Goal: Transaction & Acquisition: Purchase product/service

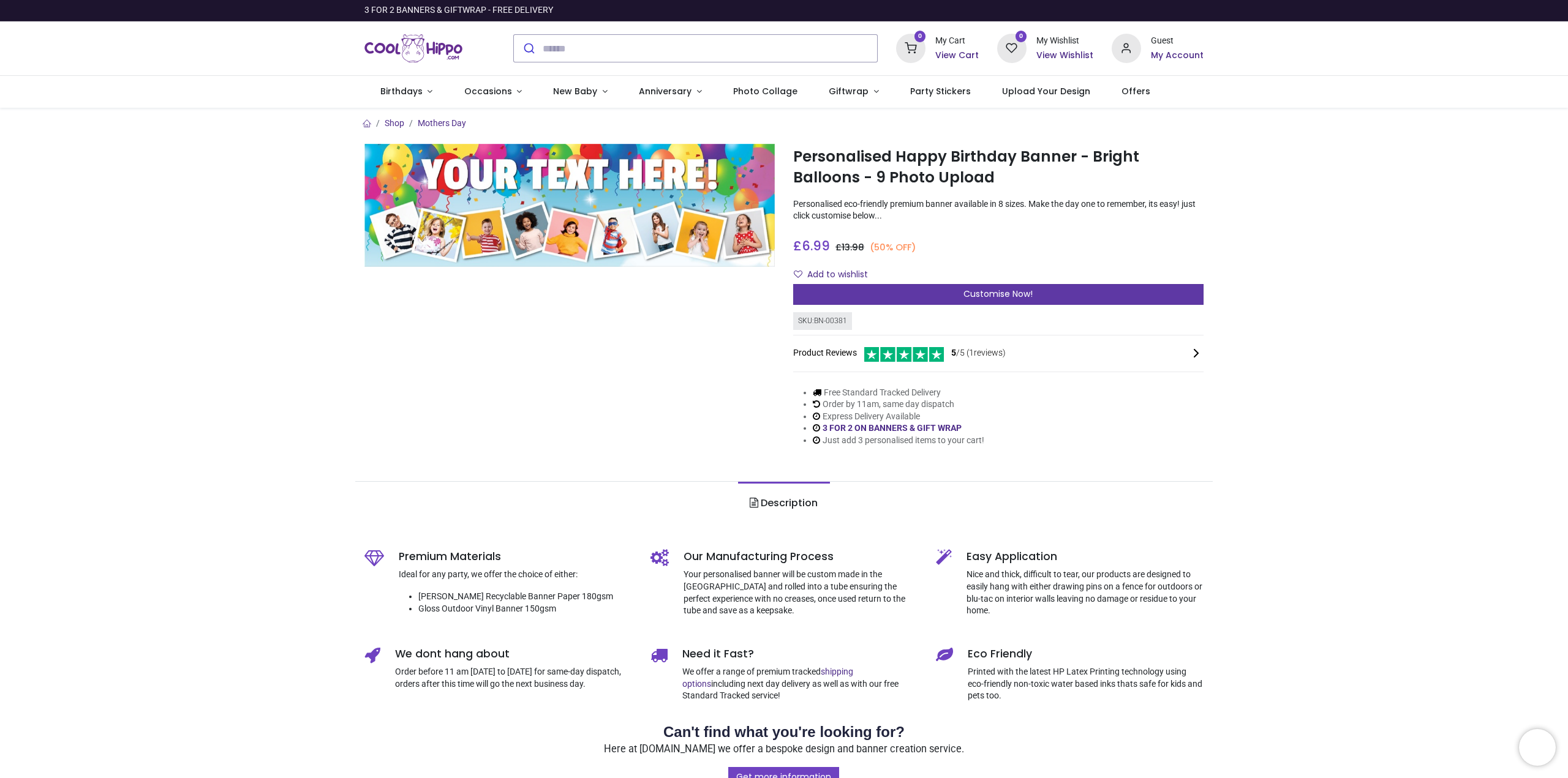
click at [925, 298] on div "Customise Now!" at bounding box center [999, 294] width 411 height 21
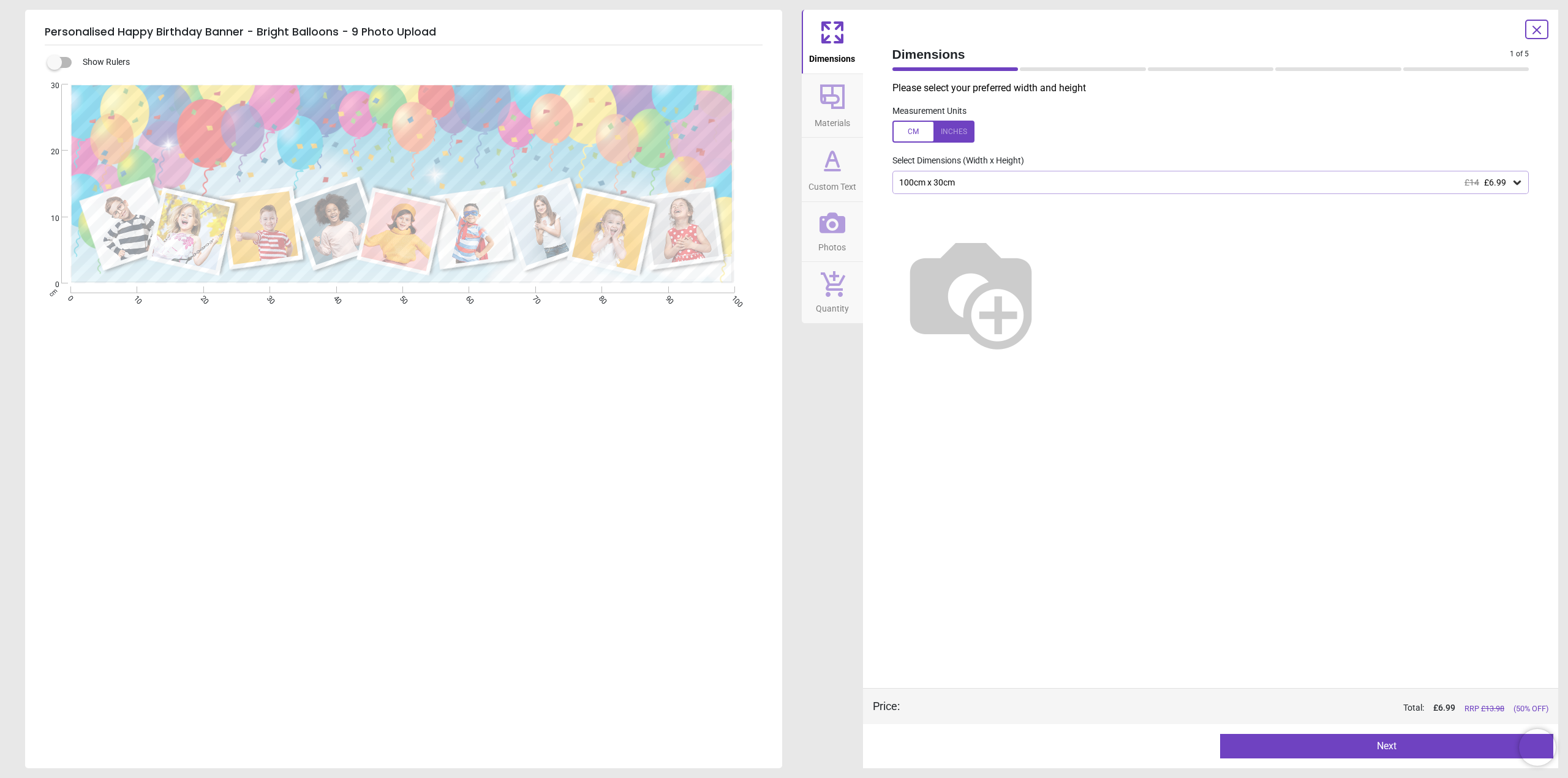
click at [979, 188] on div "100cm x 30cm £14 £6.99" at bounding box center [1205, 183] width 613 height 11
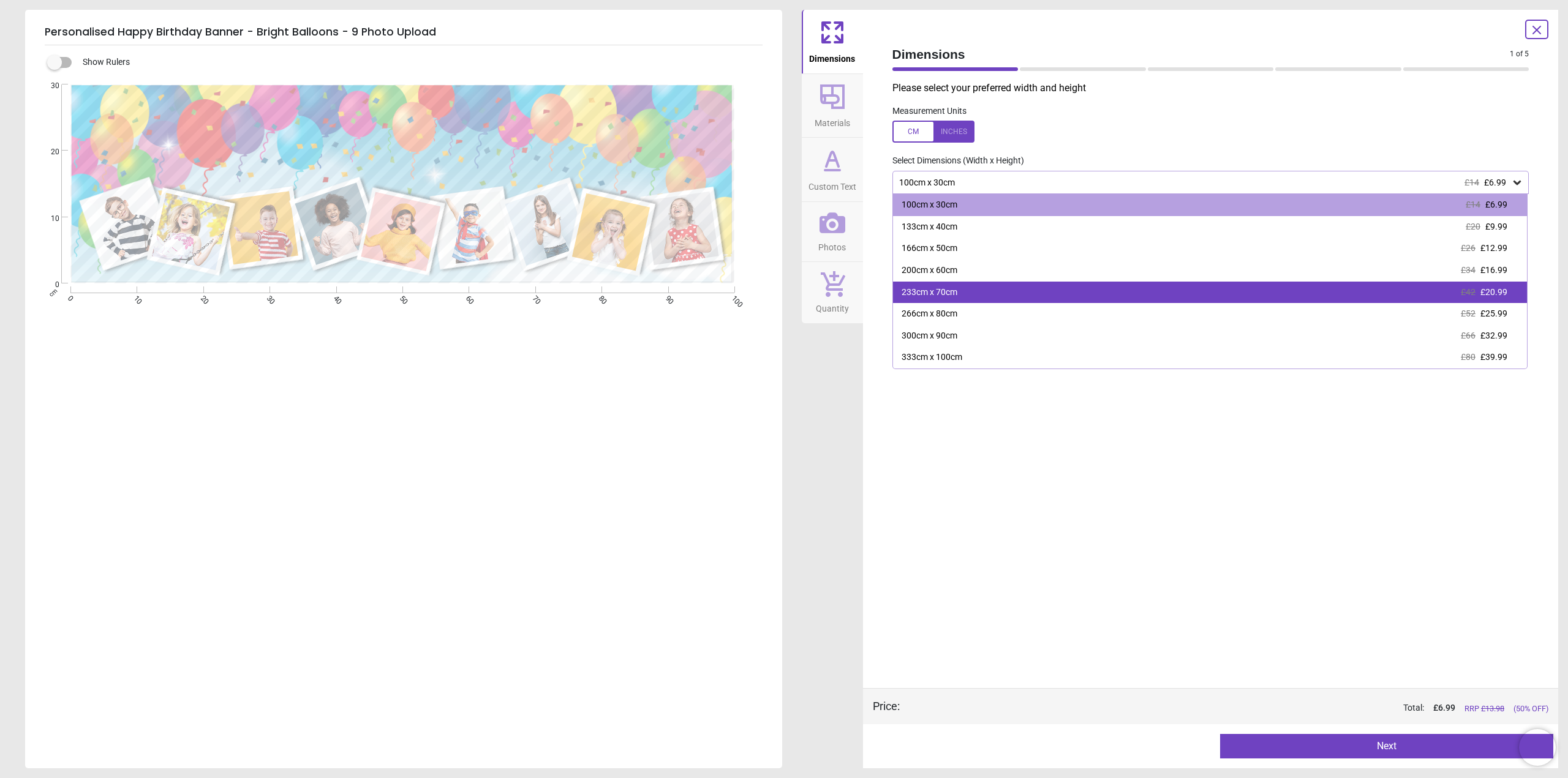
click at [1041, 293] on div "233cm x 70cm £42 £20.99" at bounding box center [1210, 293] width 635 height 22
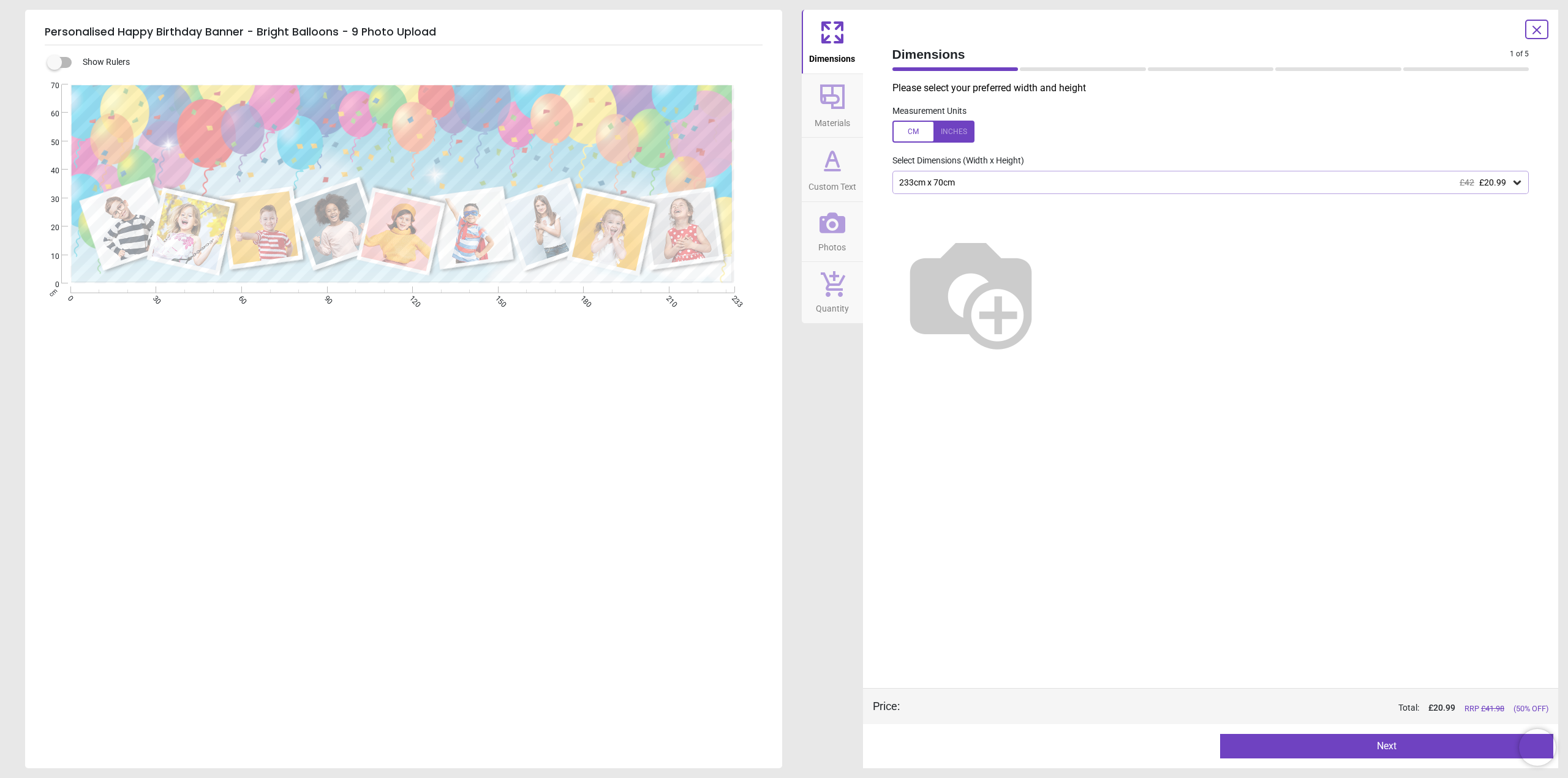
click at [1008, 177] on div "233cm x 70cm £42 £20.99" at bounding box center [1211, 182] width 637 height 23
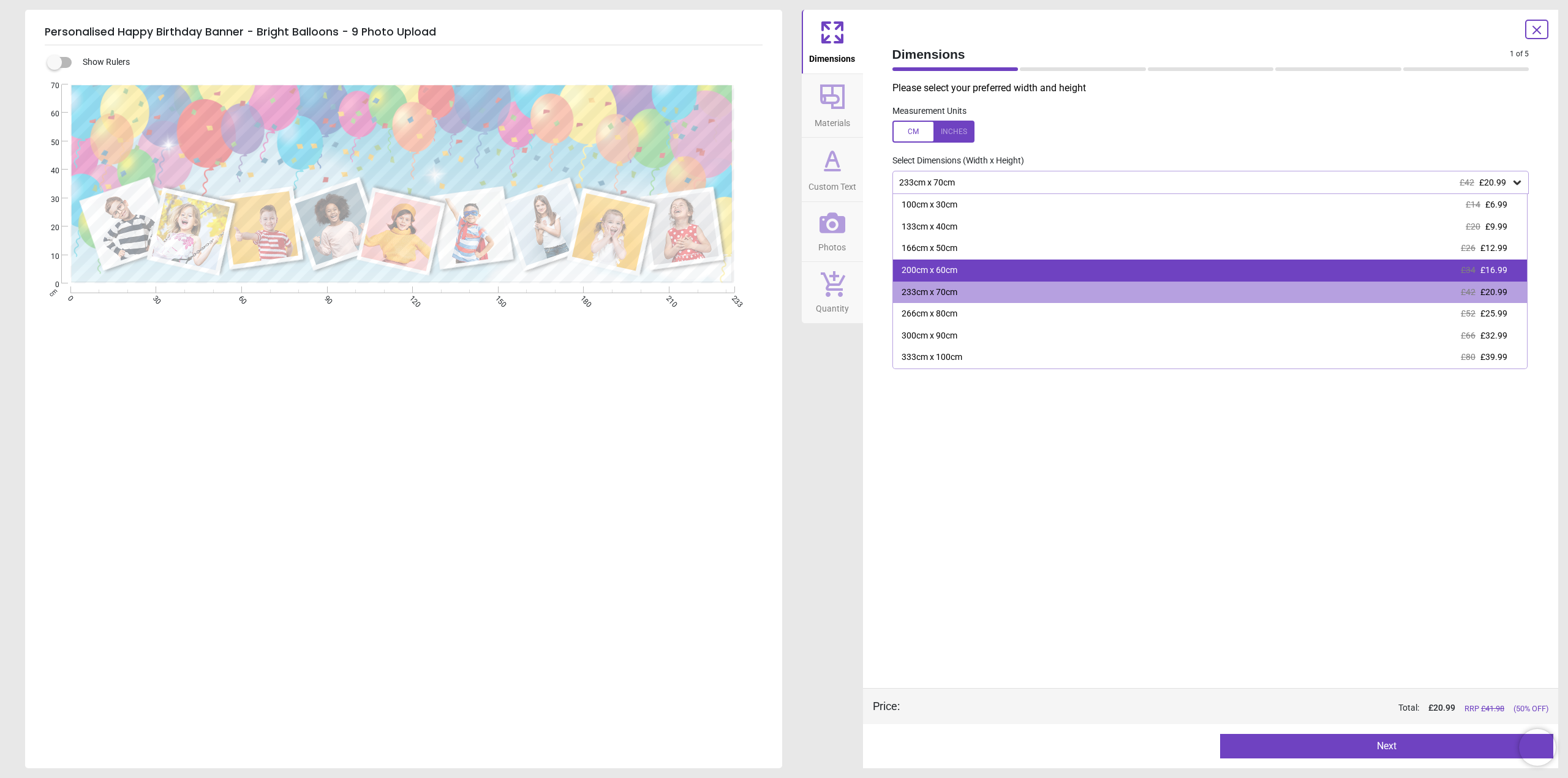
click at [1001, 277] on div "200cm x 60cm £34 £16.99" at bounding box center [1210, 270] width 635 height 22
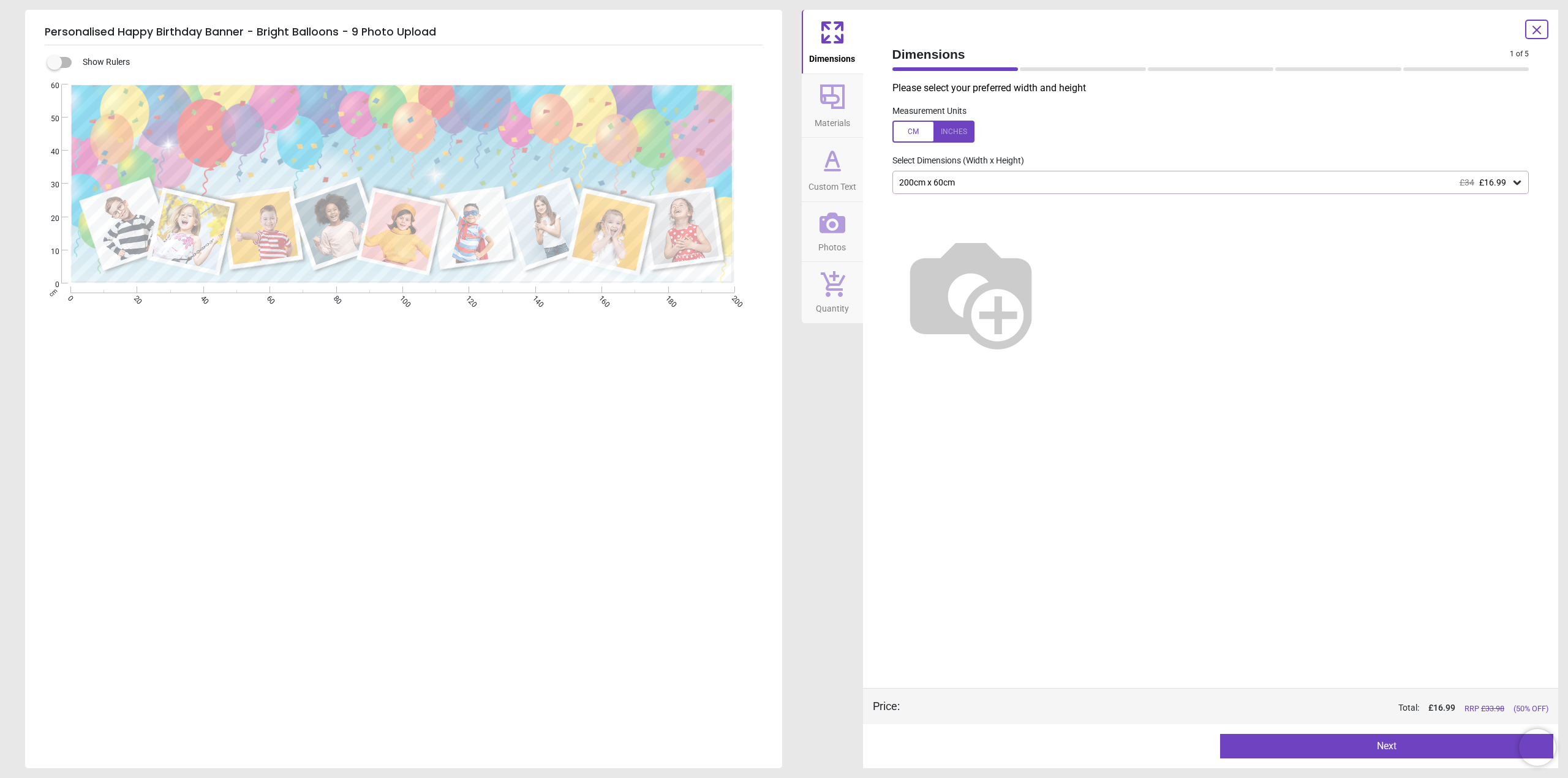
click at [971, 178] on div "200cm x 60cm £34 £16.99" at bounding box center [1205, 183] width 613 height 11
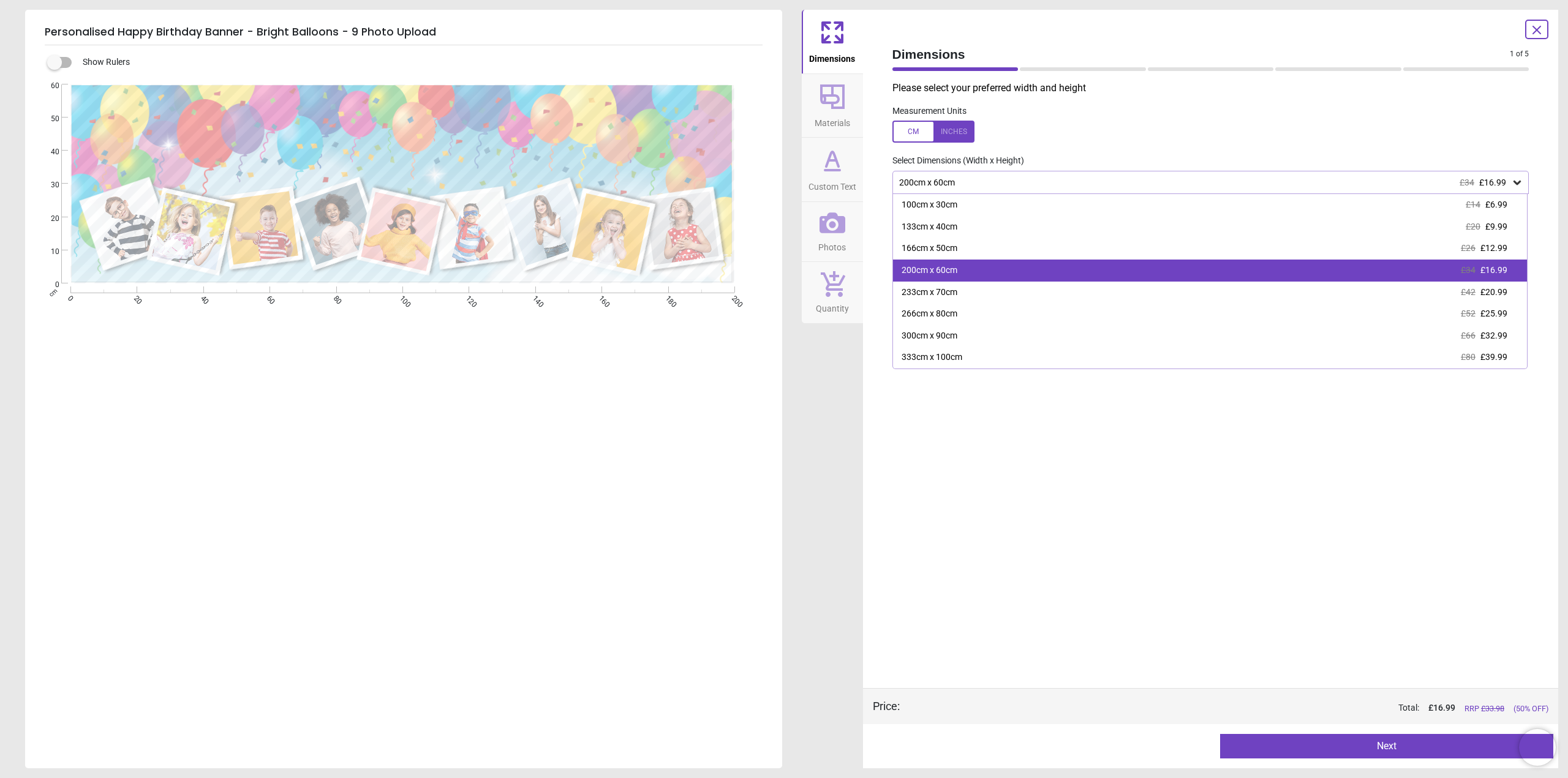
click at [1053, 270] on div "200cm x 60cm £34 £16.99" at bounding box center [1210, 270] width 635 height 22
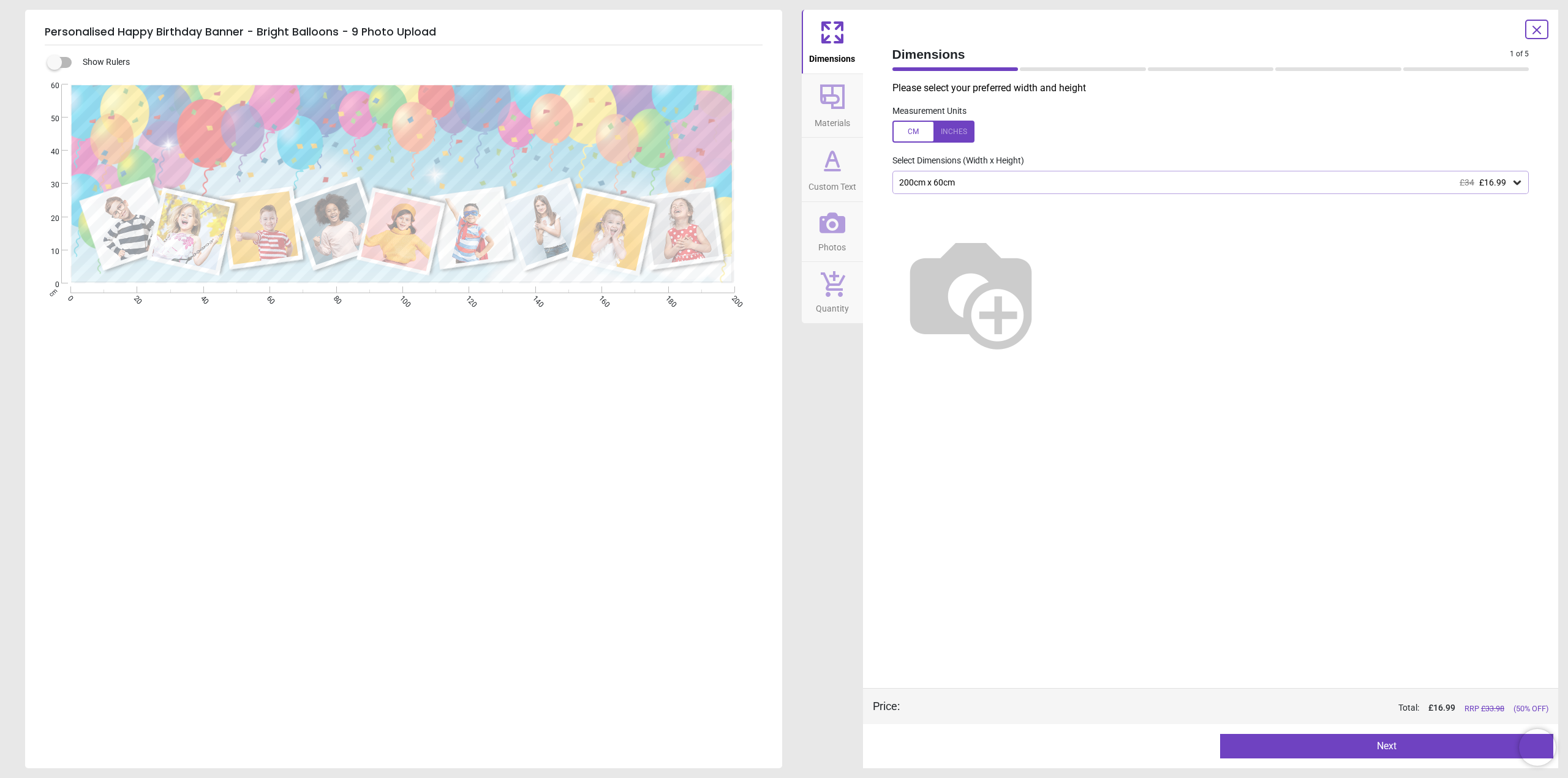
click at [1052, 180] on div "200cm x 60cm £34 £16.99" at bounding box center [1205, 183] width 613 height 11
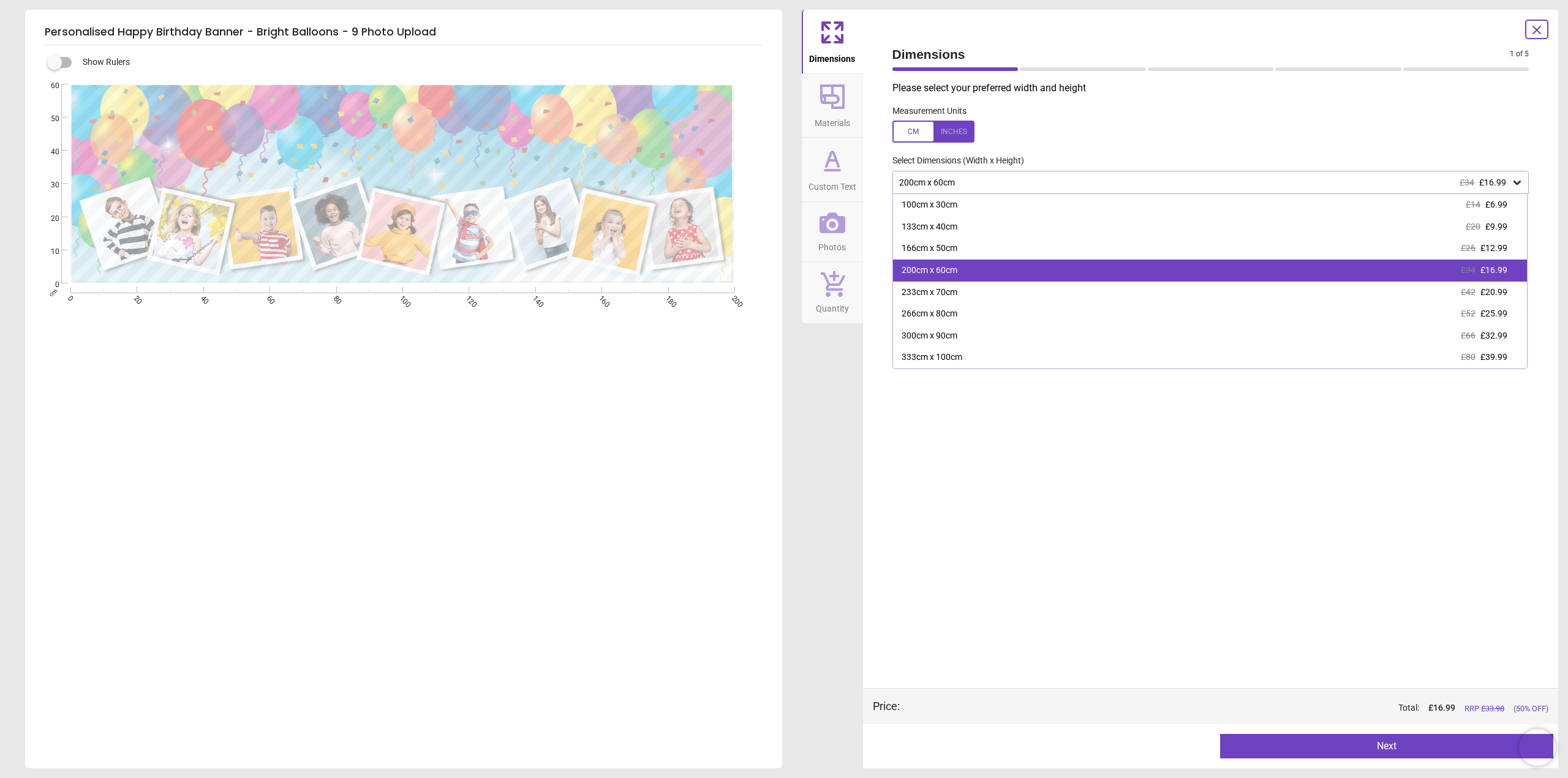
click at [1005, 272] on div "200cm x 60cm £34 £16.99" at bounding box center [1210, 270] width 635 height 22
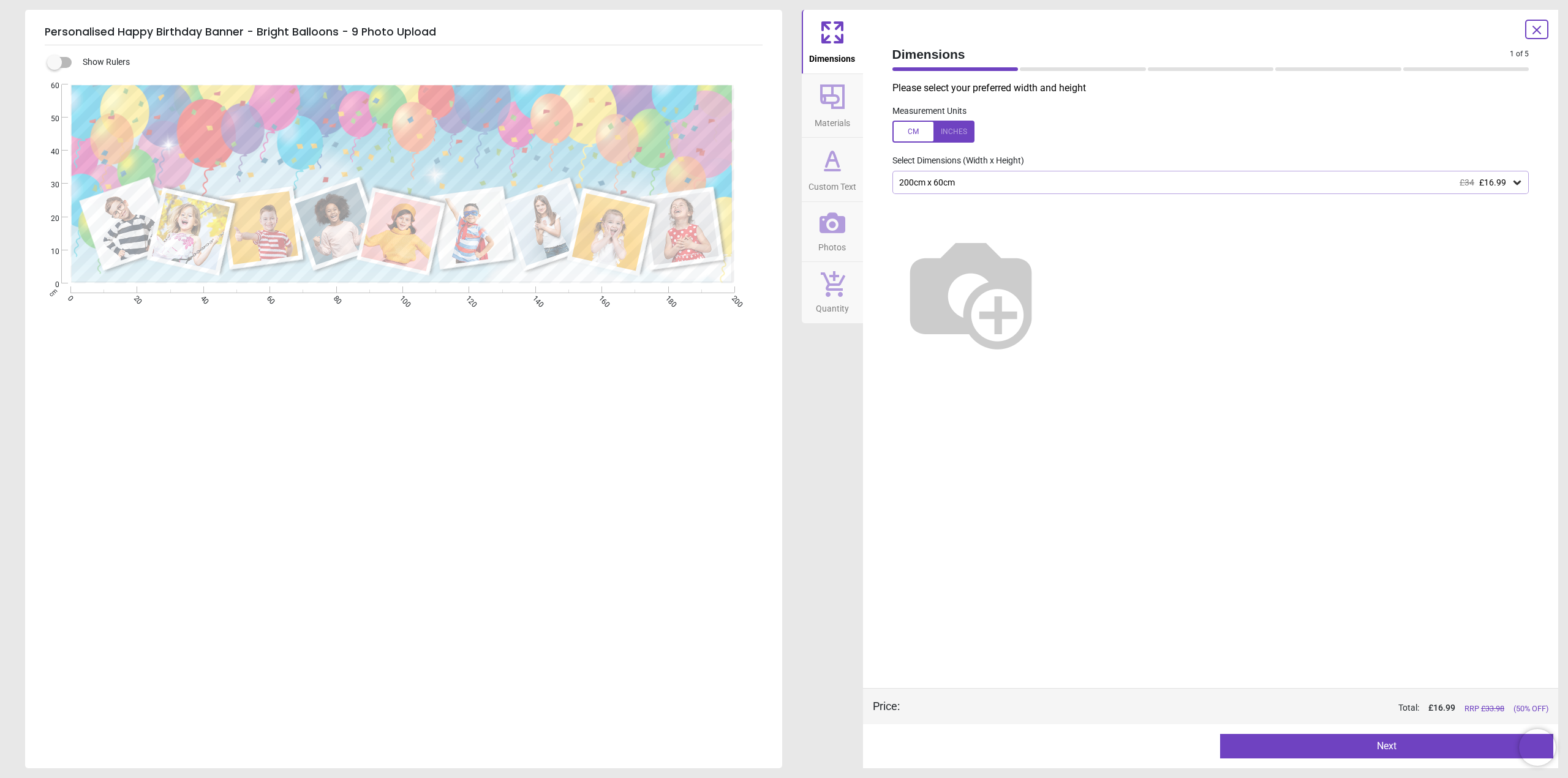
click at [1381, 747] on button "Next" at bounding box center [1386, 746] width 333 height 25
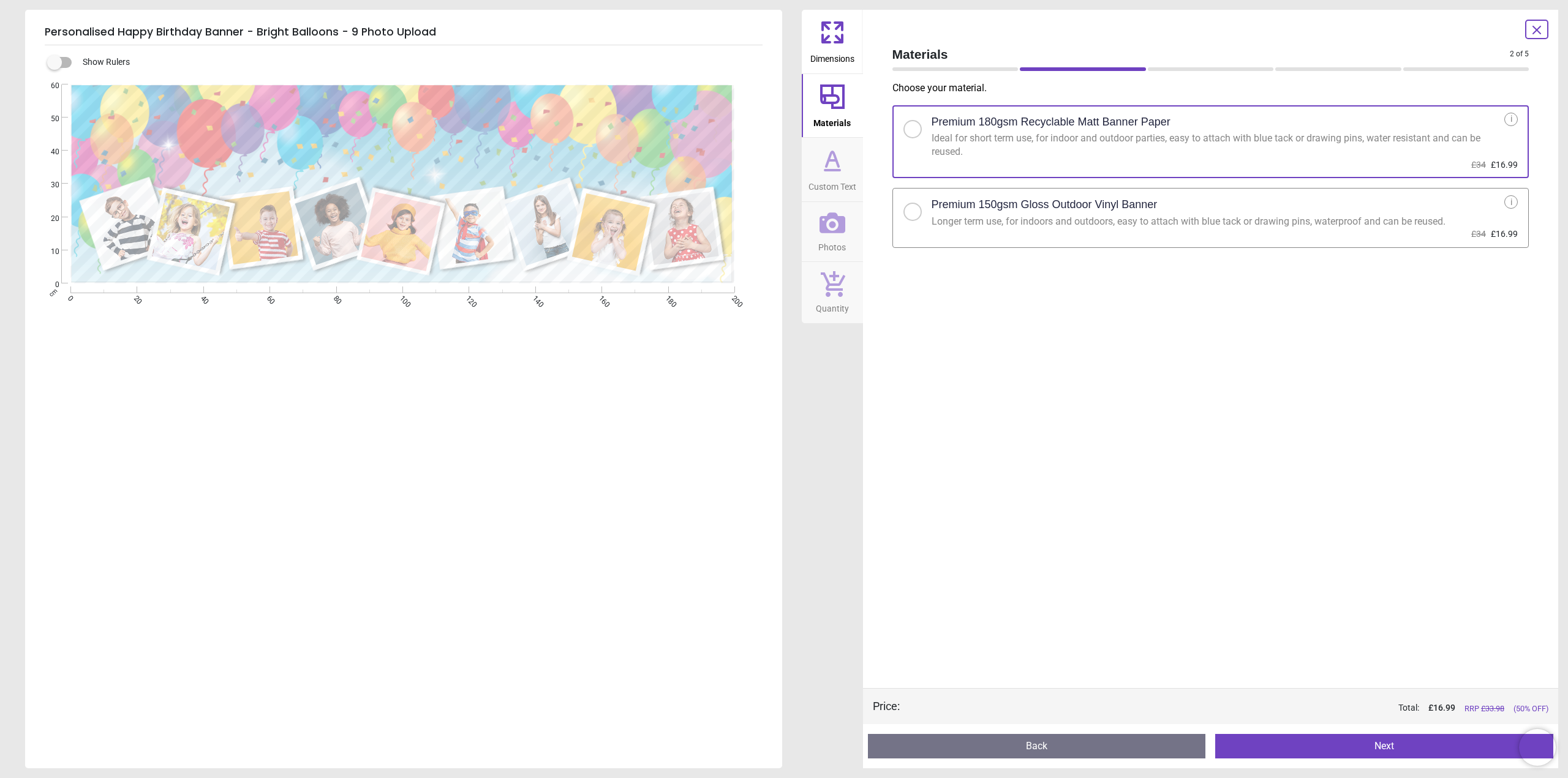
click at [916, 211] on div at bounding box center [912, 211] width 19 height 19
click at [1509, 199] on div "i" at bounding box center [1511, 202] width 13 height 13
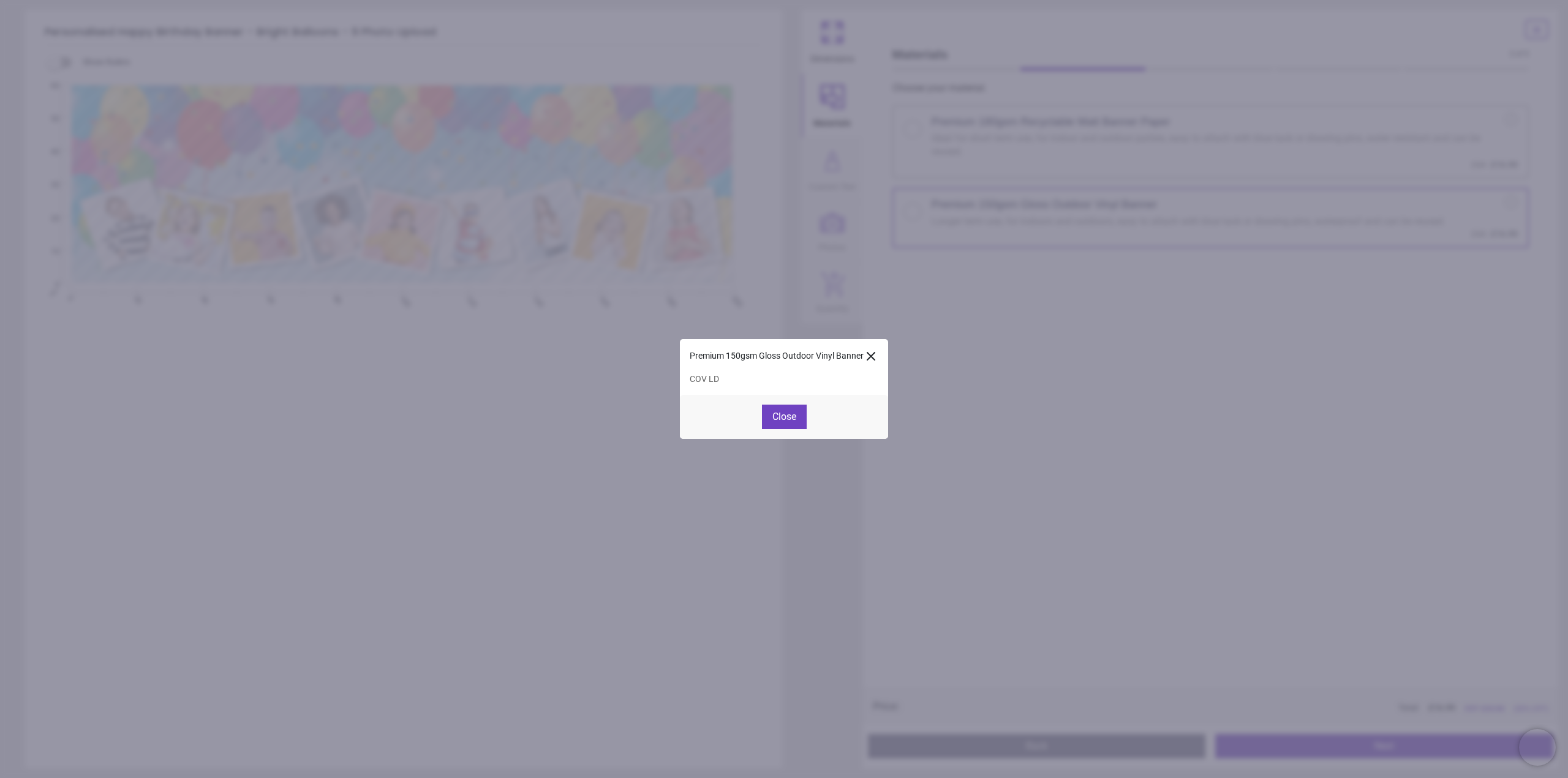
click at [873, 352] on icon at bounding box center [871, 356] width 15 height 15
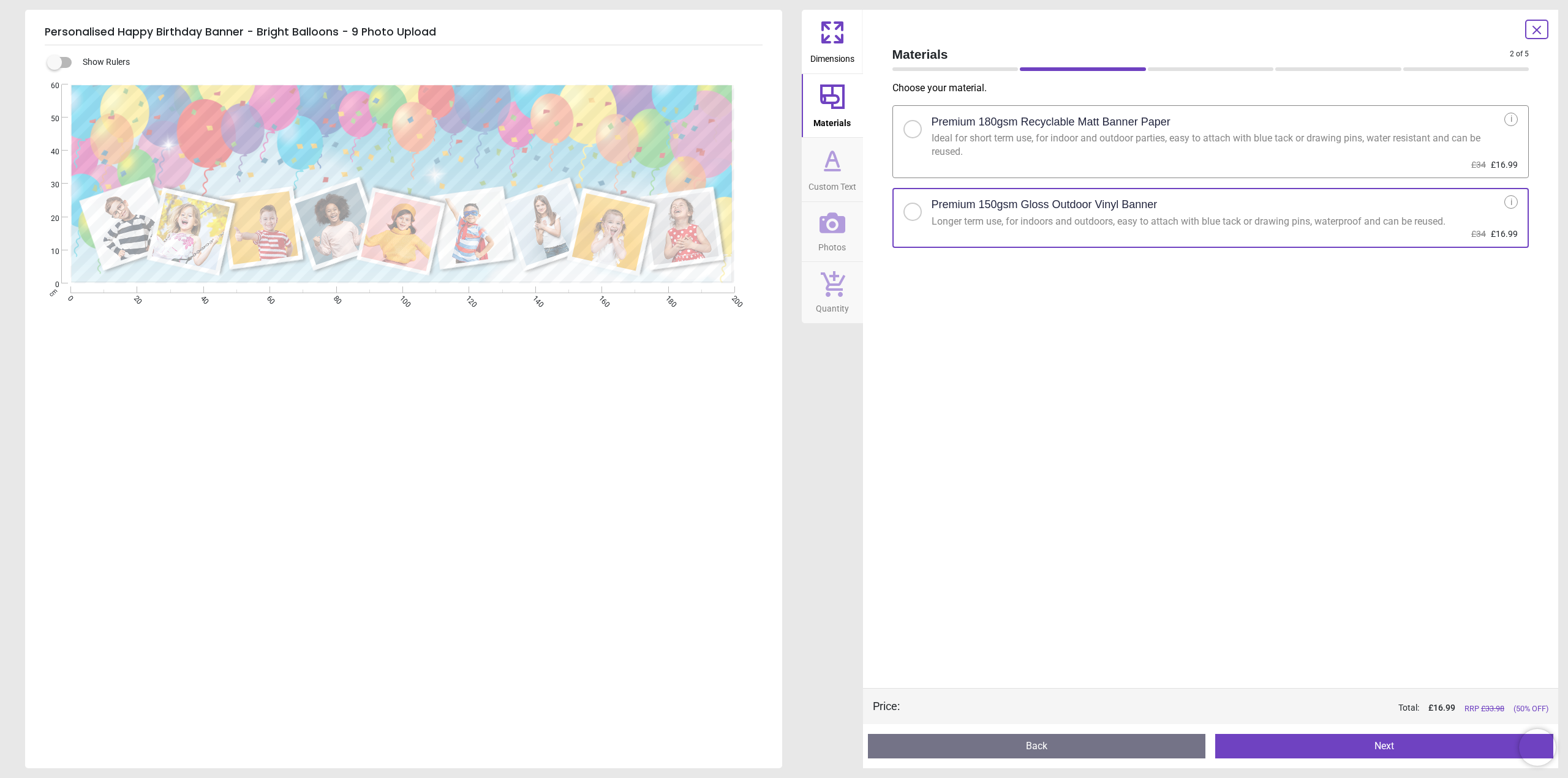
click at [1369, 740] on button "Next" at bounding box center [1385, 746] width 338 height 25
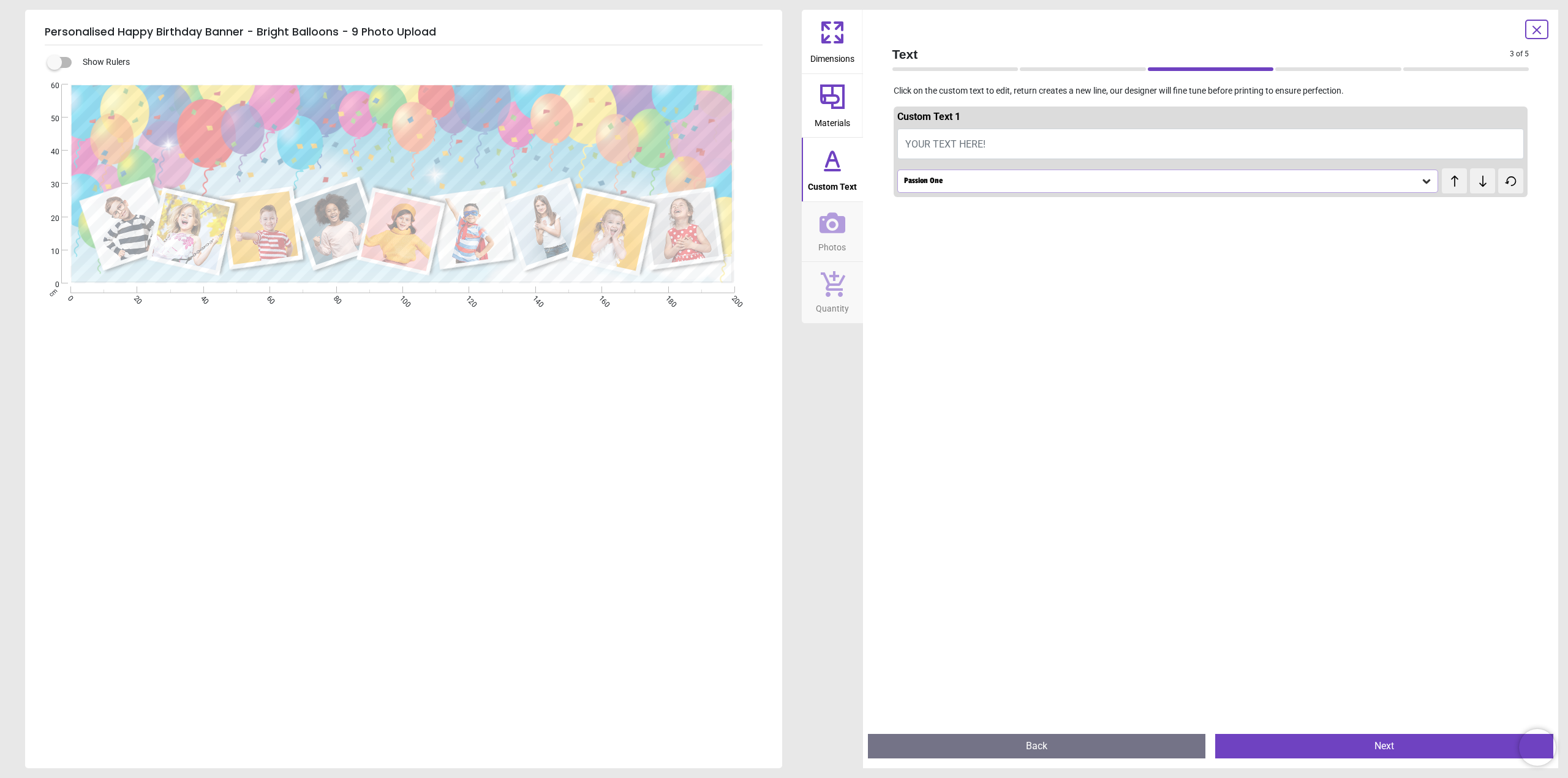
click at [968, 144] on span "YOUR TEXT HERE!" at bounding box center [945, 144] width 80 height 11
click at [989, 153] on button "YOUR TEXT HERE!" at bounding box center [1211, 144] width 628 height 31
type textarea "**********"
click at [1018, 180] on div "Passion One" at bounding box center [1162, 181] width 518 height 11
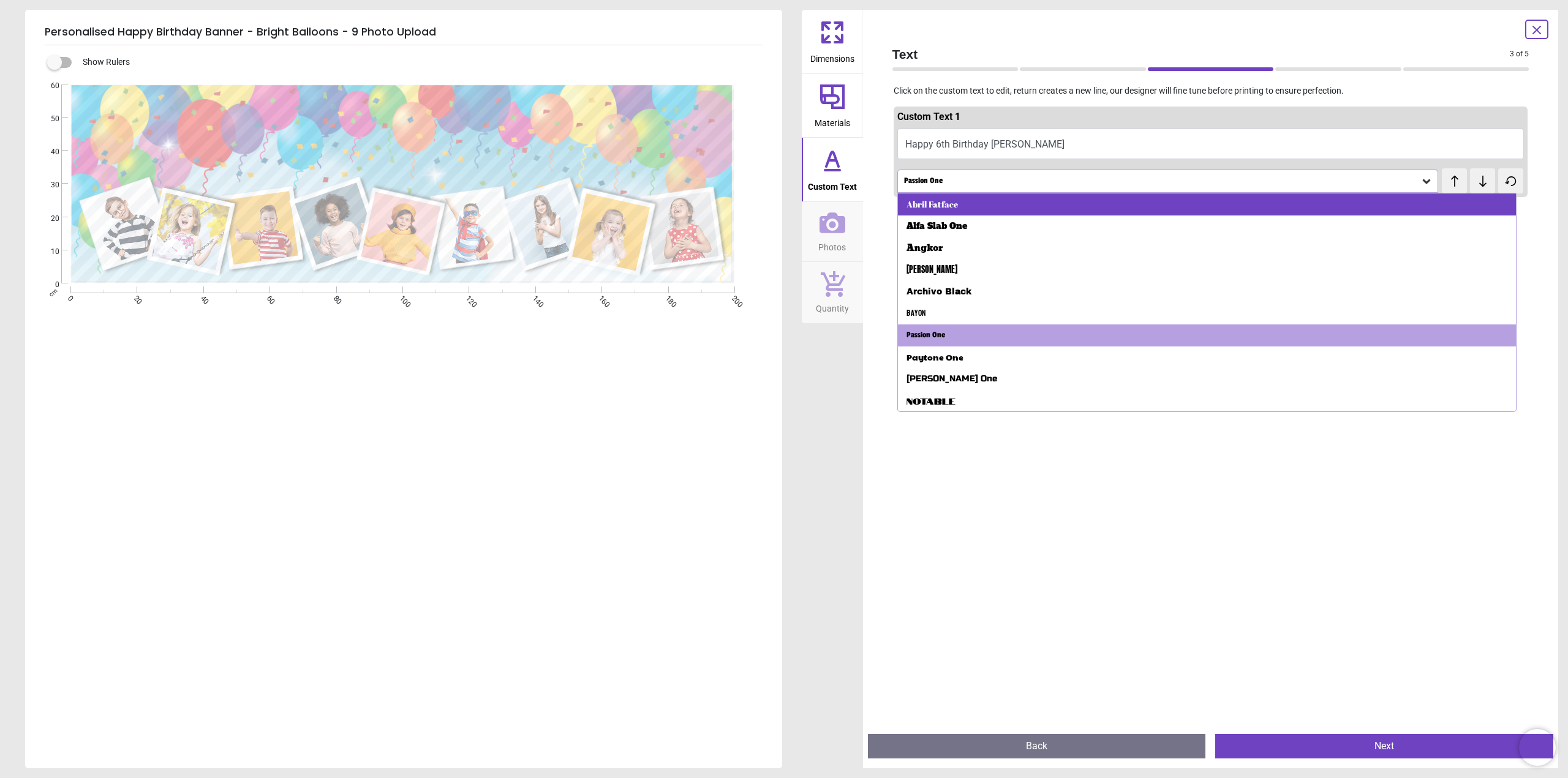
click at [1107, 203] on div "Abril Fatface" at bounding box center [1208, 204] width 619 height 22
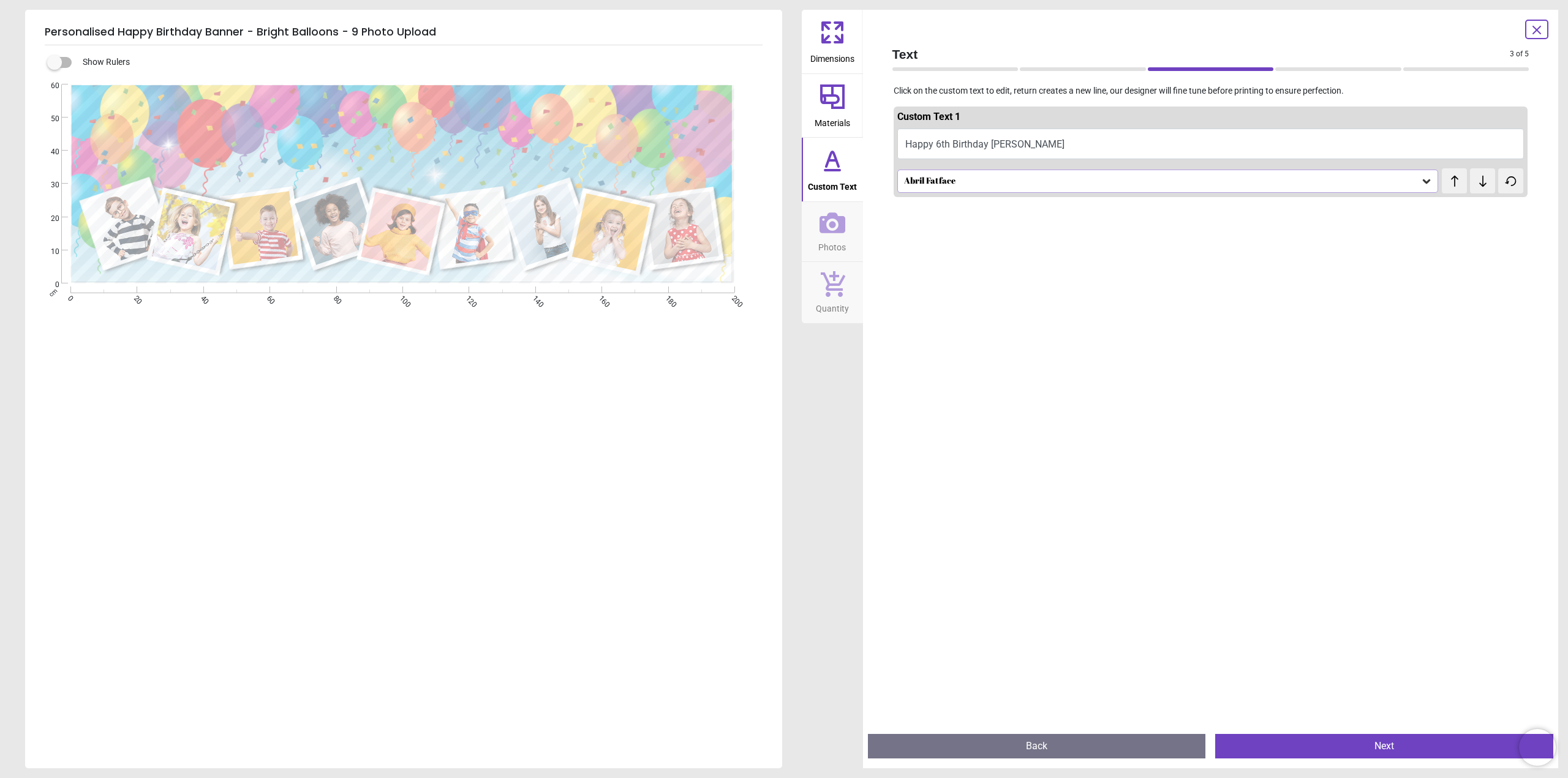
click at [1479, 189] on button at bounding box center [1483, 181] width 25 height 25
click at [1477, 189] on button at bounding box center [1483, 181] width 25 height 25
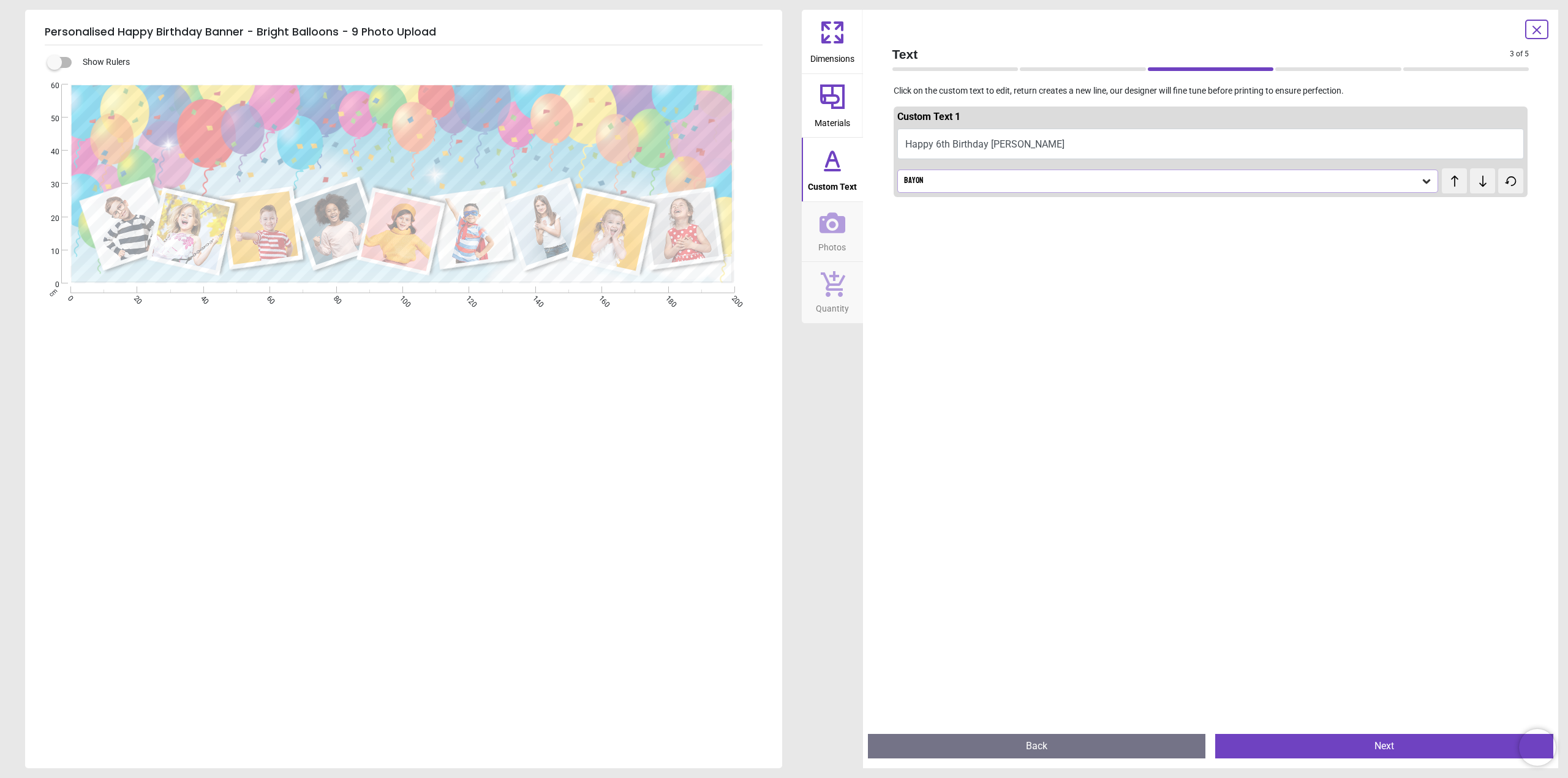
click at [1476, 189] on button at bounding box center [1483, 181] width 25 height 25
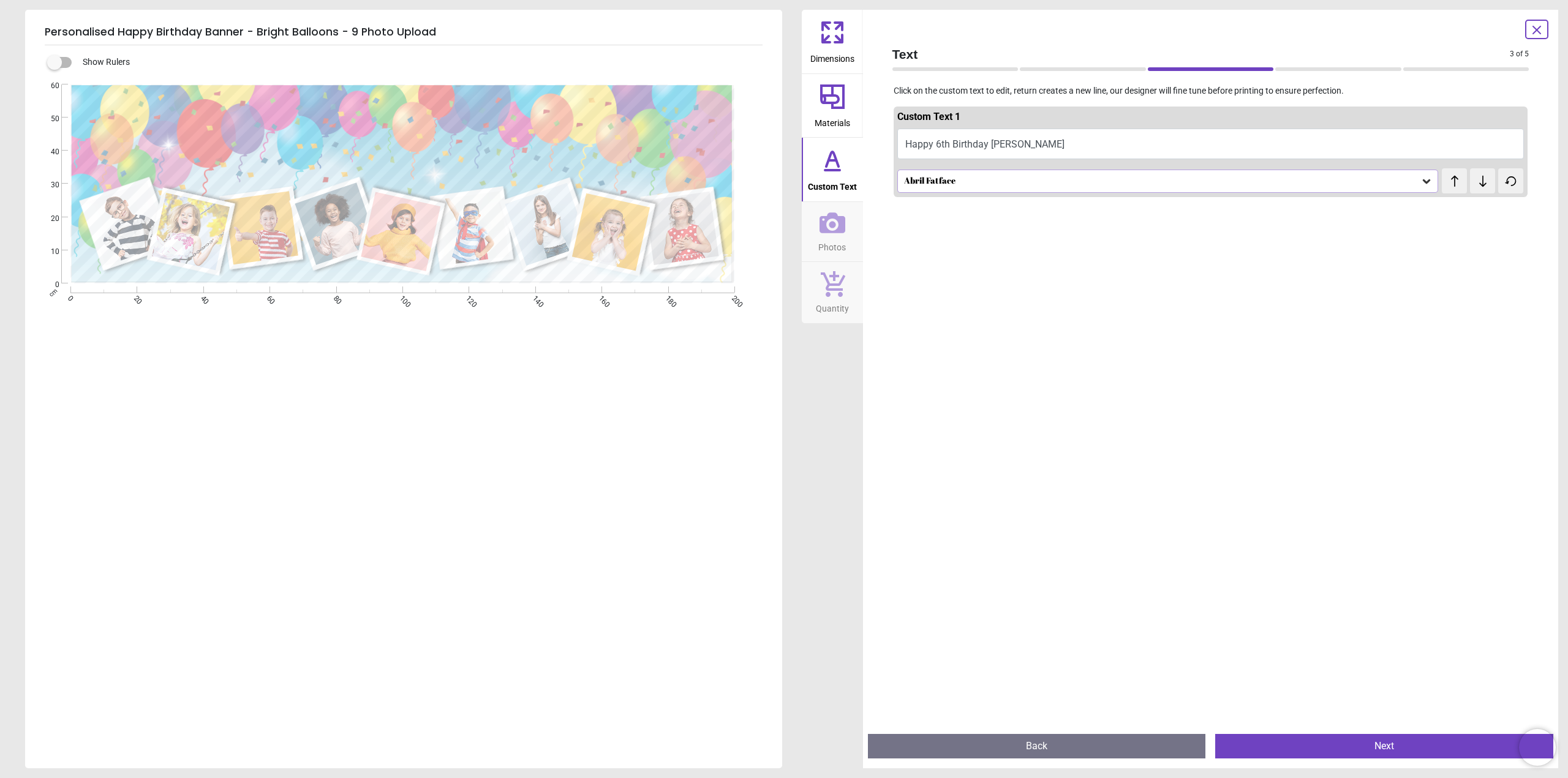
click at [1476, 189] on button at bounding box center [1483, 181] width 25 height 25
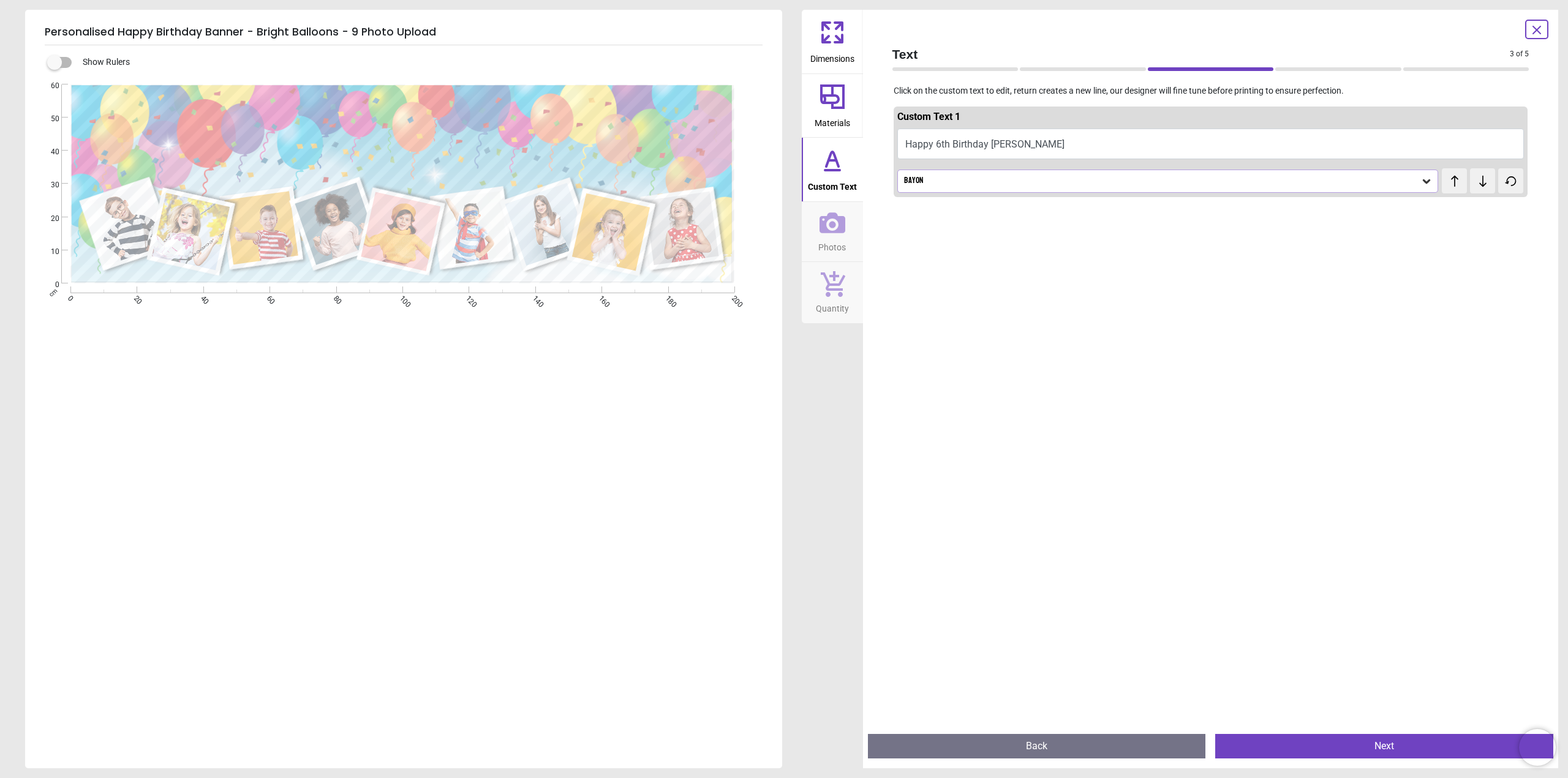
click at [1476, 189] on button at bounding box center [1483, 181] width 25 height 25
click at [1445, 184] on icon at bounding box center [1454, 182] width 19 height 12
click at [1357, 743] on button "Next" at bounding box center [1385, 746] width 338 height 25
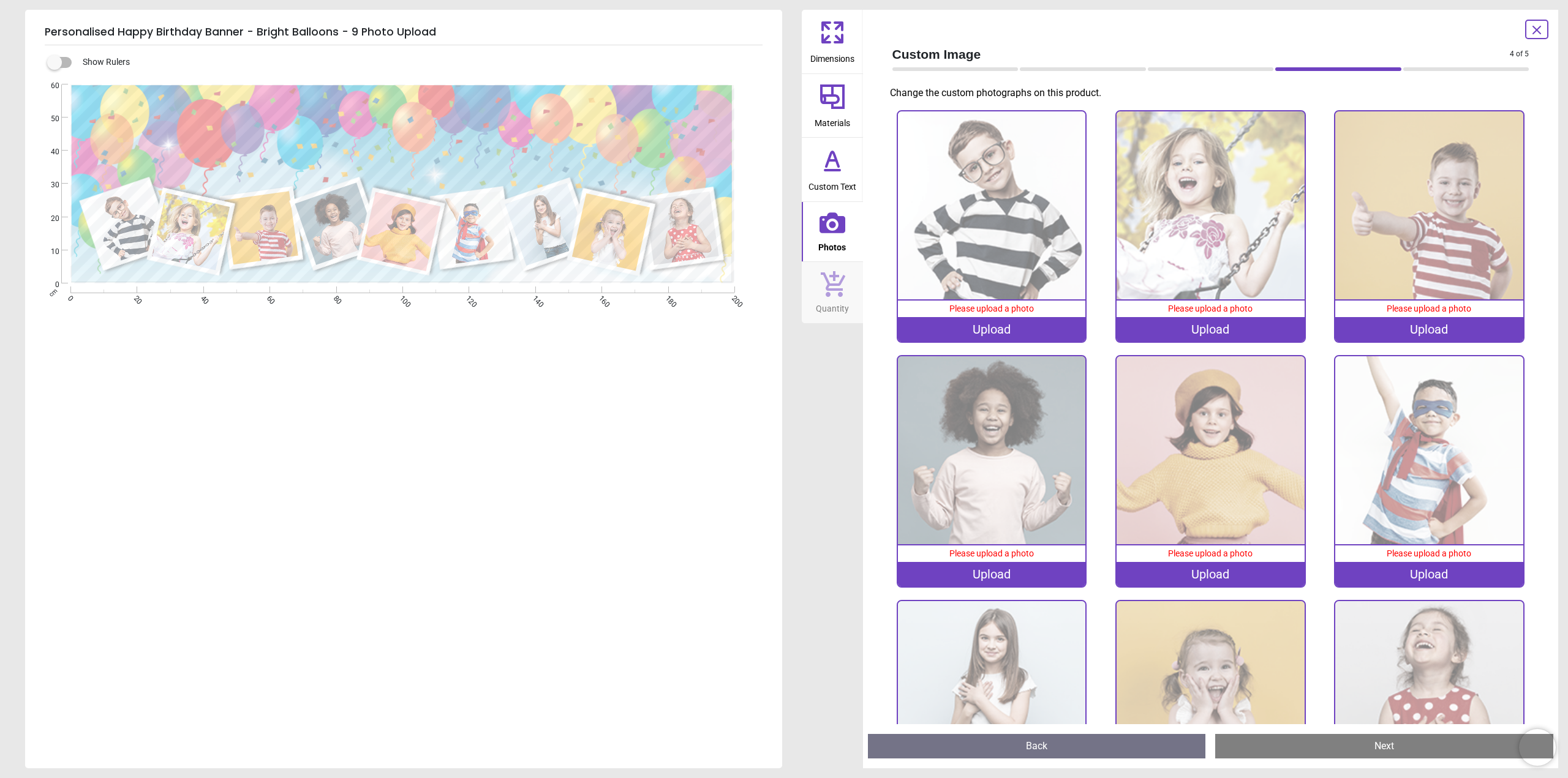
click at [977, 324] on div "Upload" at bounding box center [992, 330] width 188 height 25
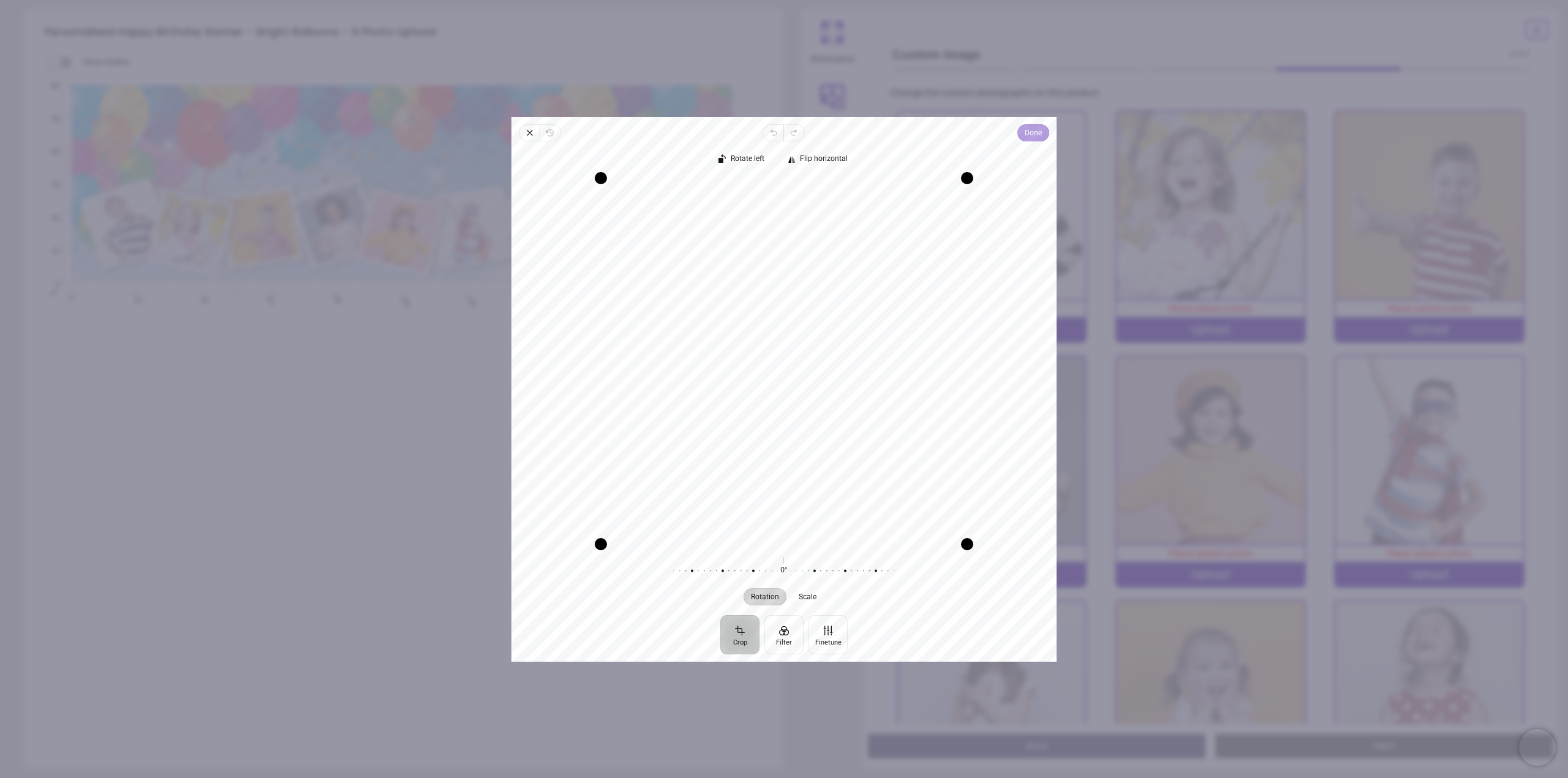
click at [1030, 130] on span "Done" at bounding box center [1033, 132] width 17 height 15
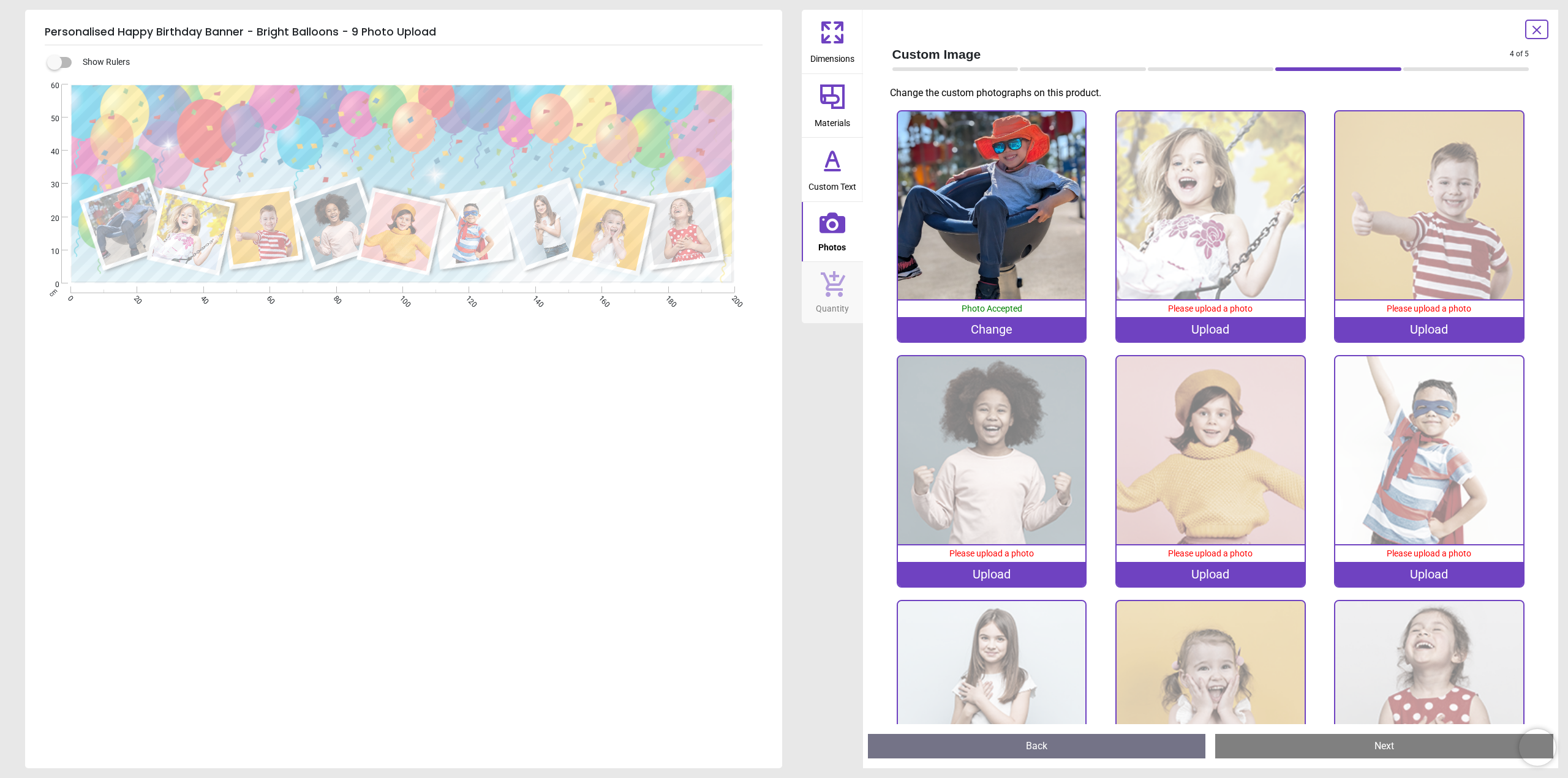
click at [1222, 207] on img at bounding box center [1210, 204] width 188 height 188
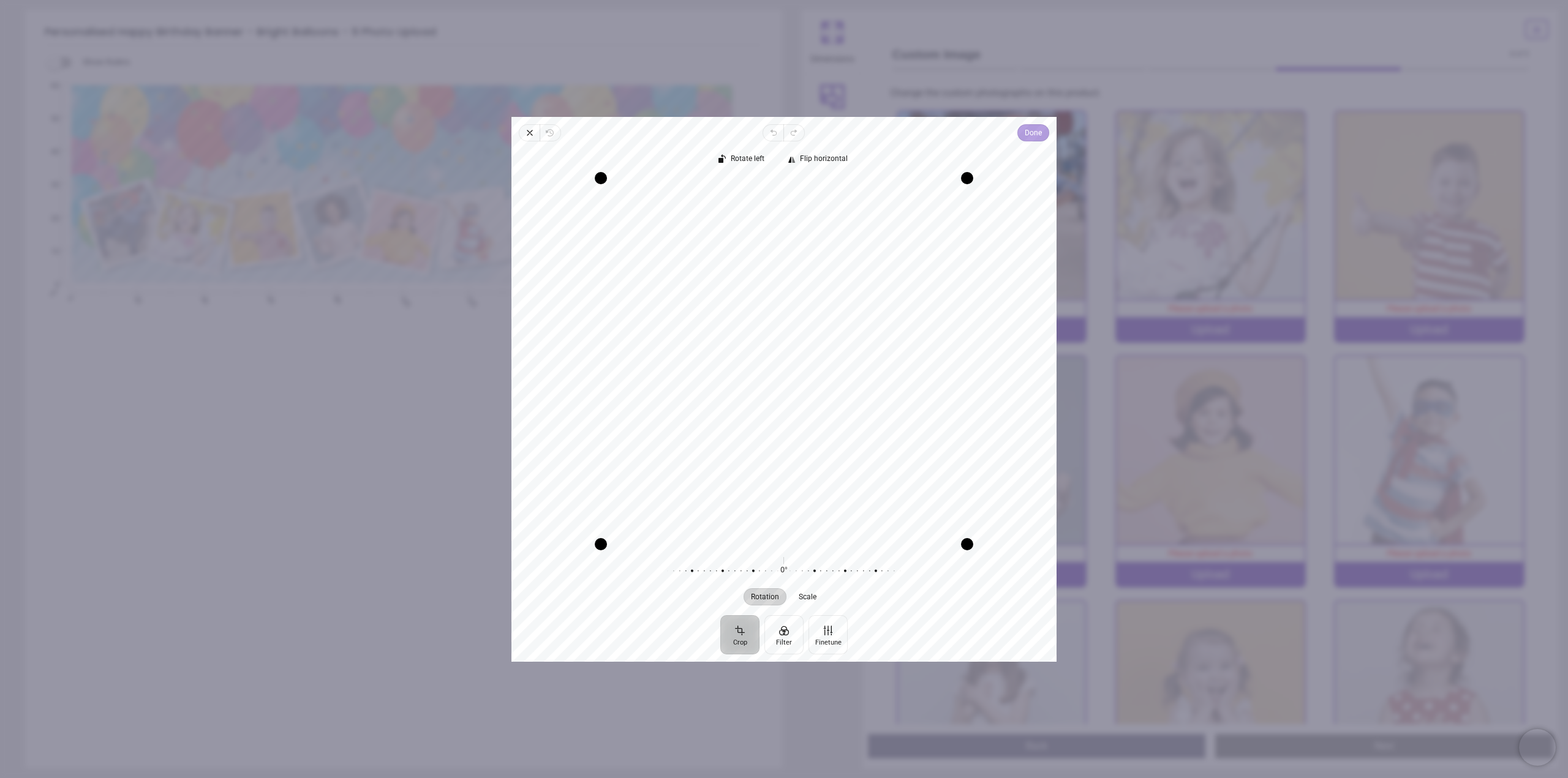
click at [1034, 131] on span "Done" at bounding box center [1033, 132] width 17 height 15
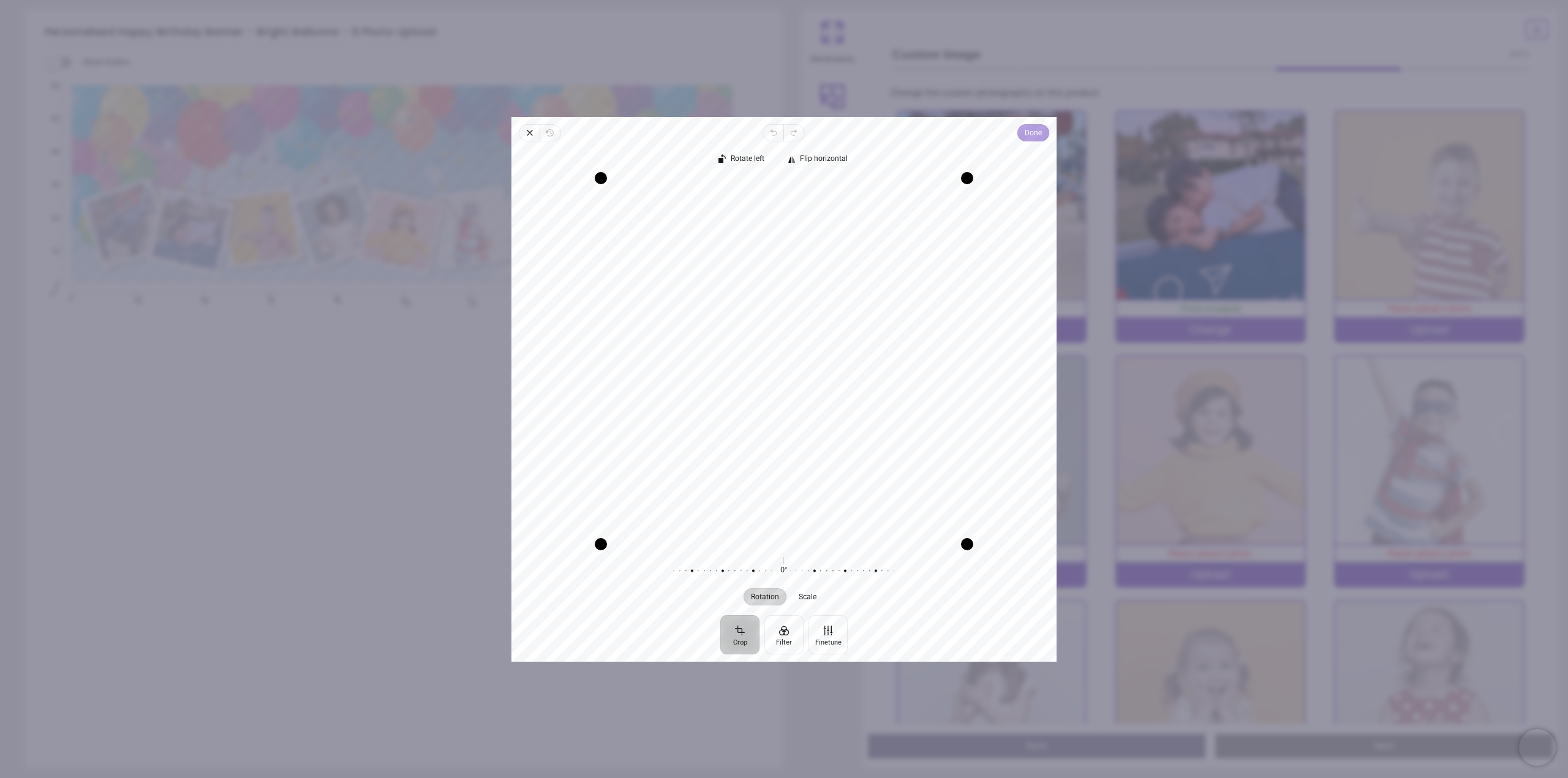
click at [1025, 127] on span "Done" at bounding box center [1033, 132] width 17 height 15
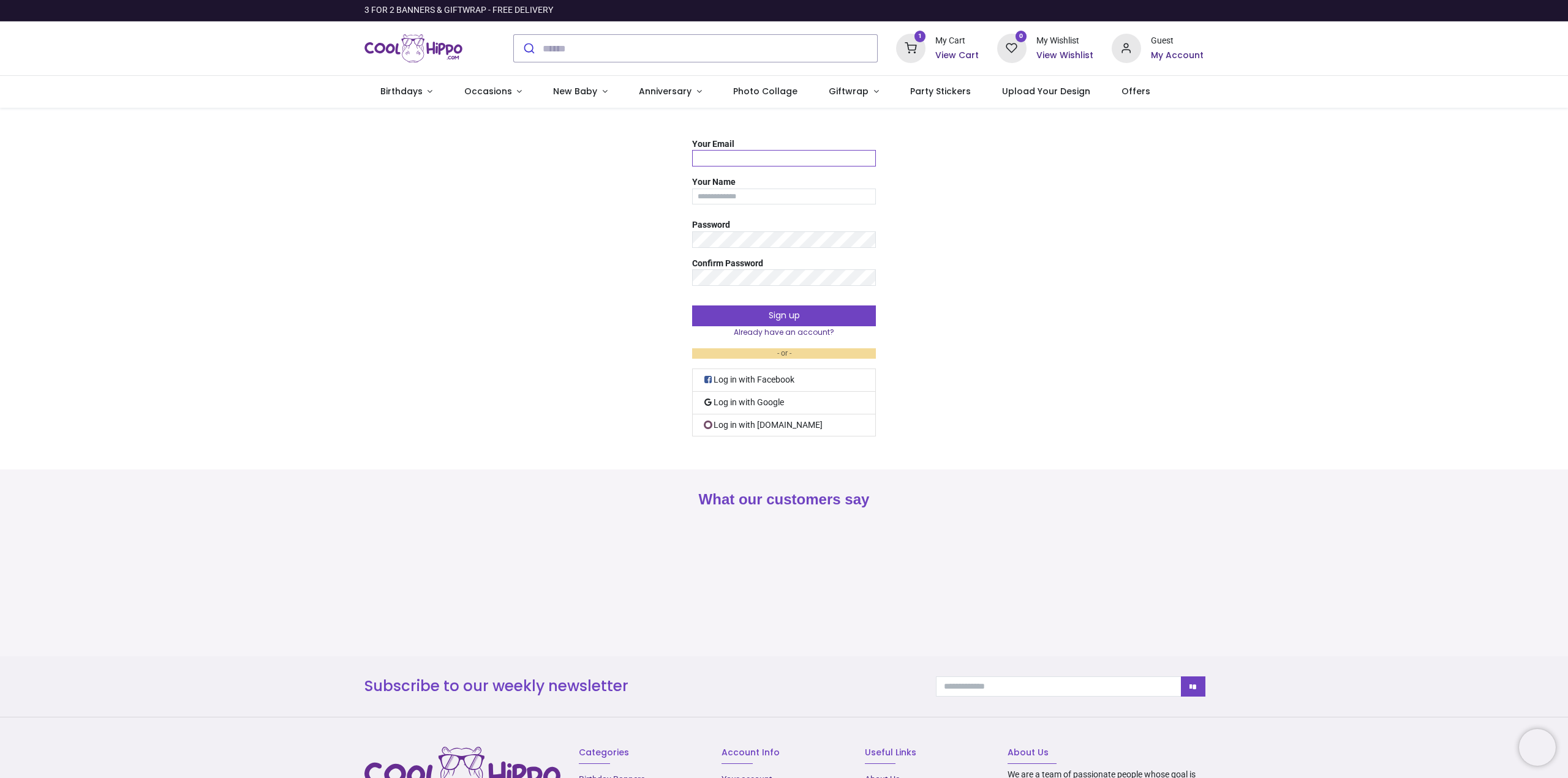
click at [778, 155] on input "Your Email" at bounding box center [784, 158] width 184 height 17
type input "**********"
click at [805, 312] on button "Sign up" at bounding box center [784, 316] width 184 height 21
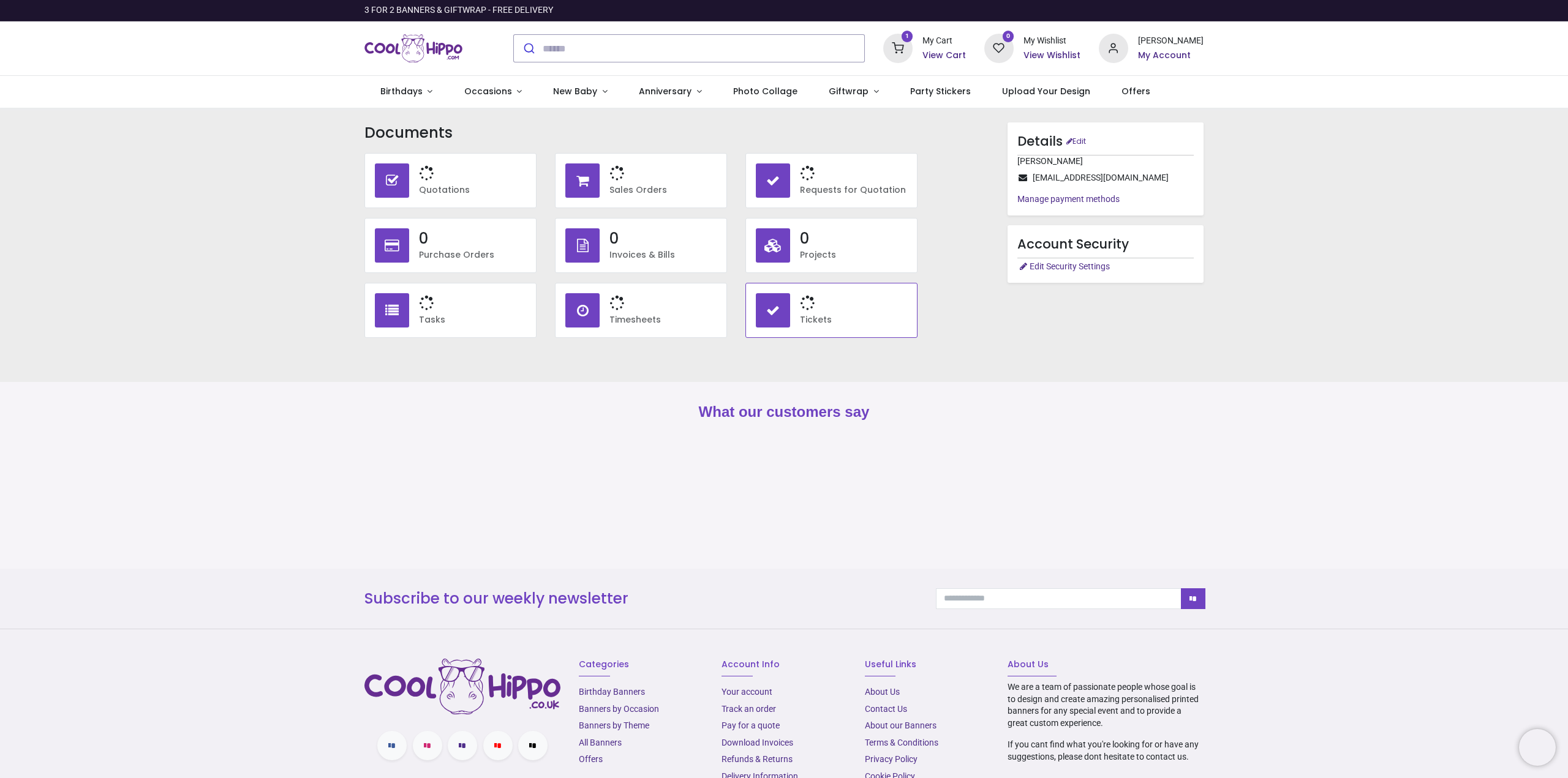
type input "**********"
click at [927, 56] on div "1 My Cart View Cart" at bounding box center [925, 48] width 83 height 29
click at [962, 54] on h6 "View Cart" at bounding box center [944, 56] width 43 height 12
click at [709, 566] on div at bounding box center [784, 389] width 1568 height 778
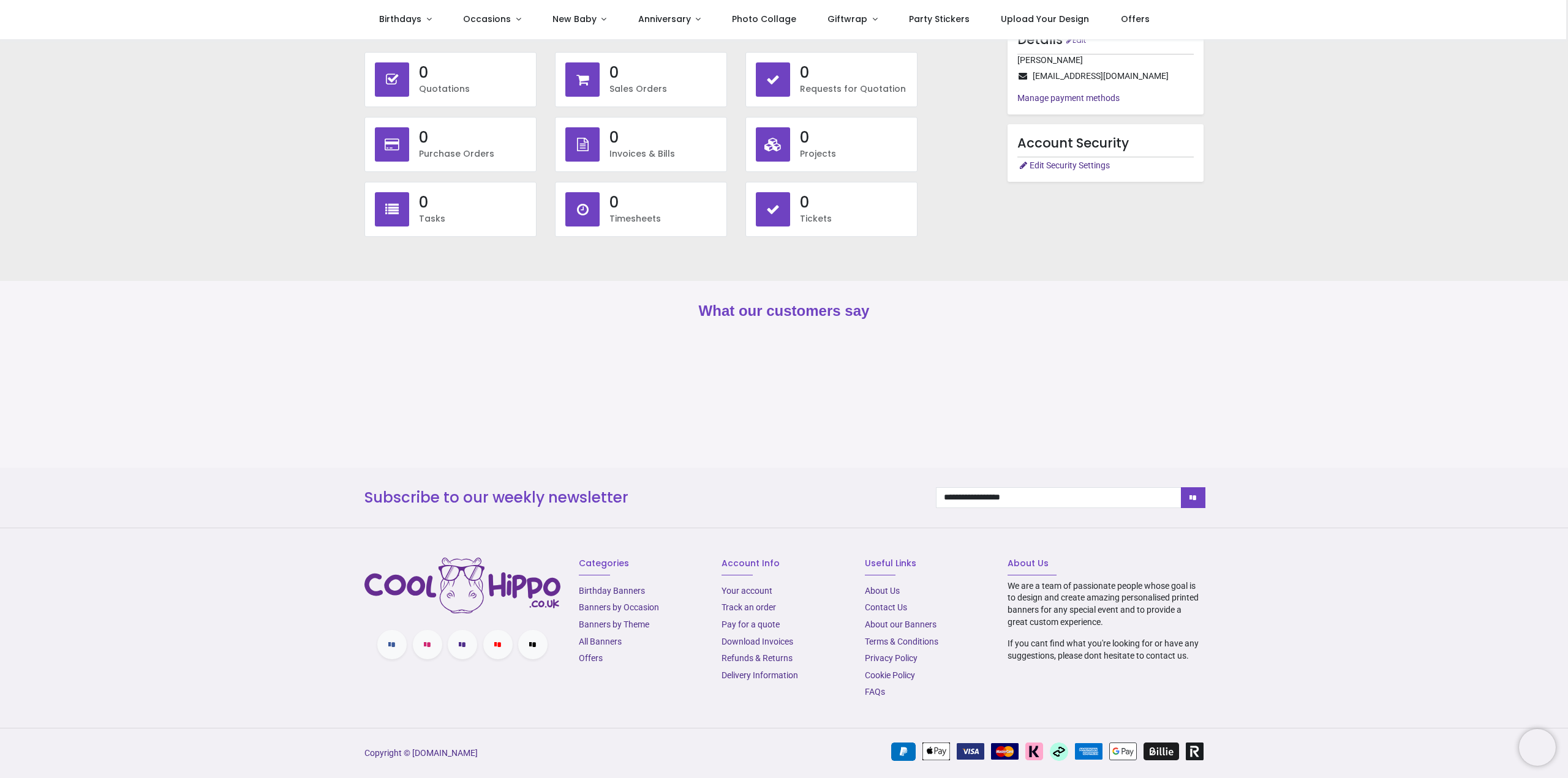
scroll to position [33, 0]
click at [1084, 485] on div "**********" at bounding box center [784, 497] width 858 height 60
click at [1196, 501] on icon "*" at bounding box center [1193, 497] width 9 height 9
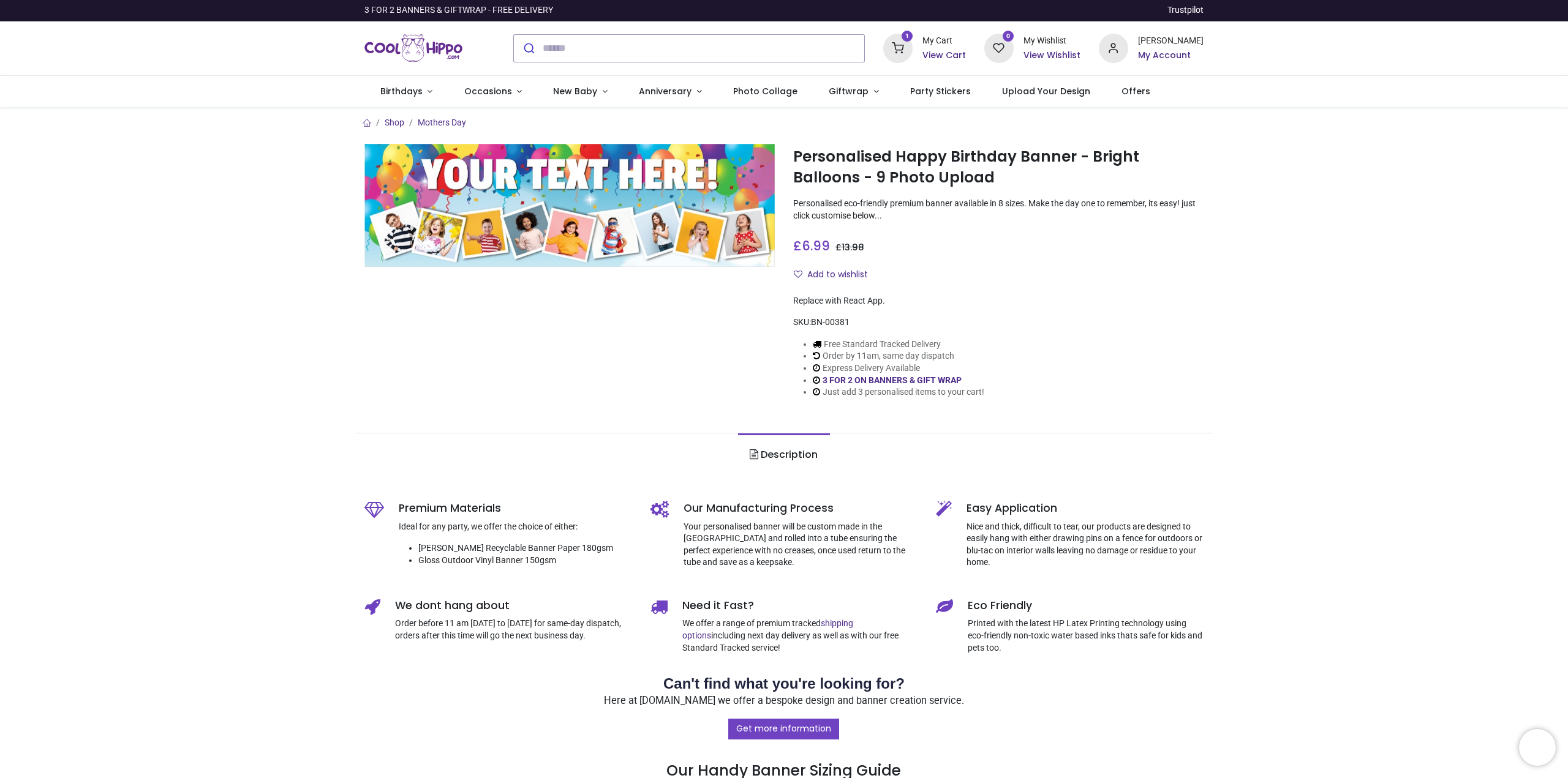
click at [897, 52] on icon at bounding box center [897, 48] width 29 height 29
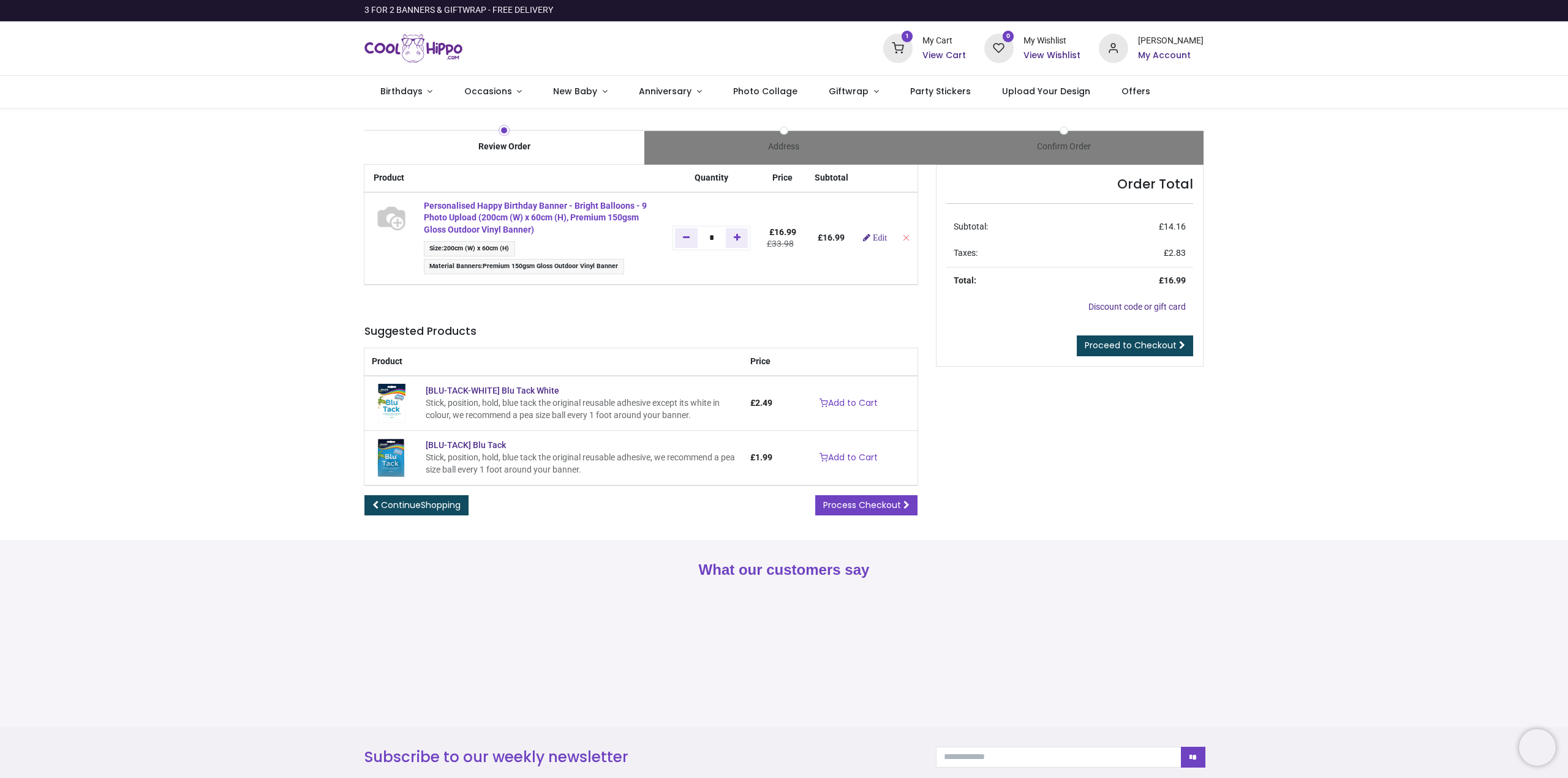
type input "**********"
click at [513, 219] on strong "Personalised Happy Birthday Banner - Bright Balloons - 9 Photo Upload (200cm (W…" at bounding box center [535, 218] width 223 height 33
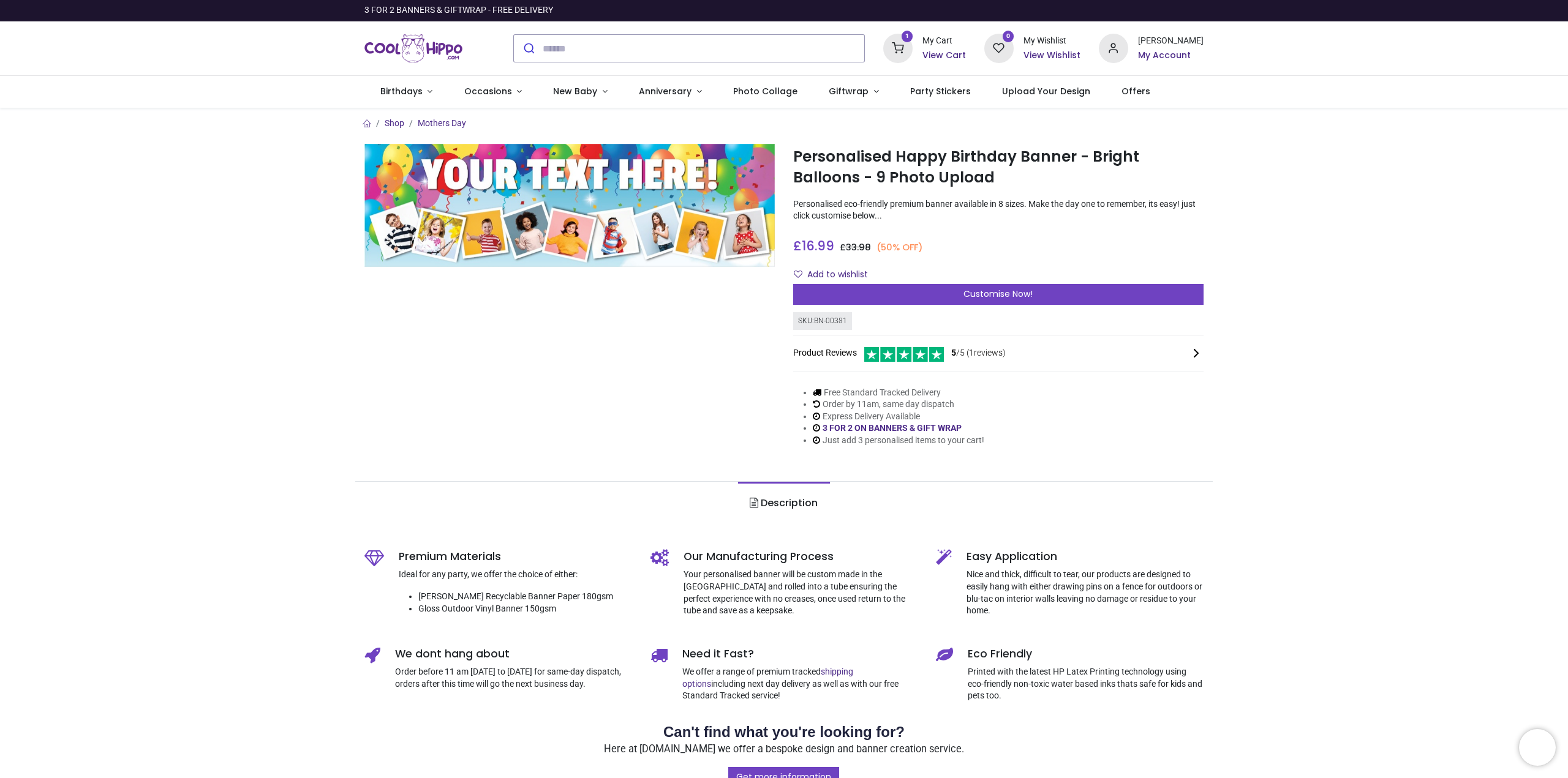
click at [949, 43] on div "My Cart" at bounding box center [944, 41] width 43 height 12
click at [906, 56] on icon at bounding box center [897, 48] width 29 height 29
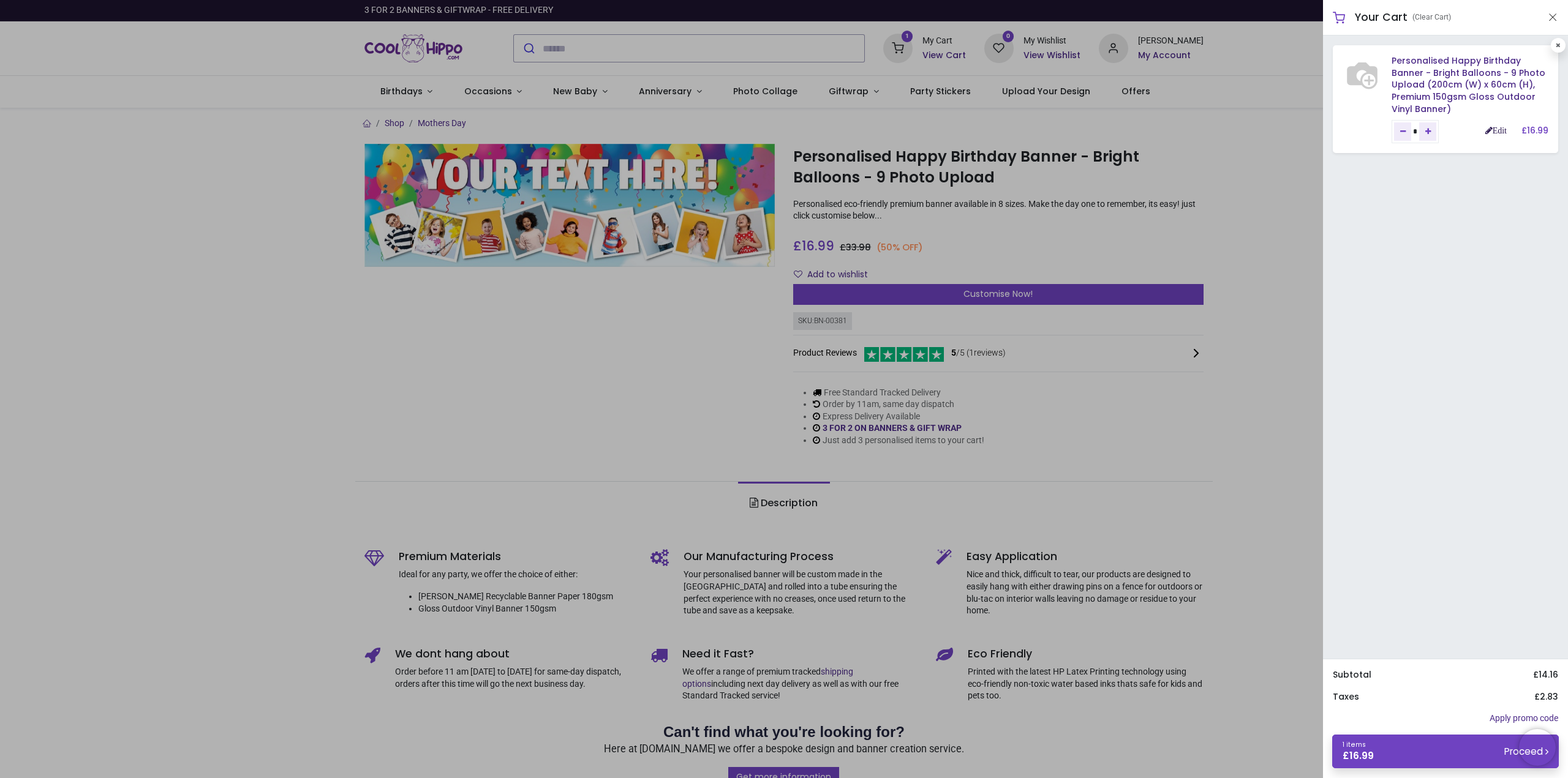
click at [1501, 131] on link "Edit" at bounding box center [1496, 130] width 21 height 9
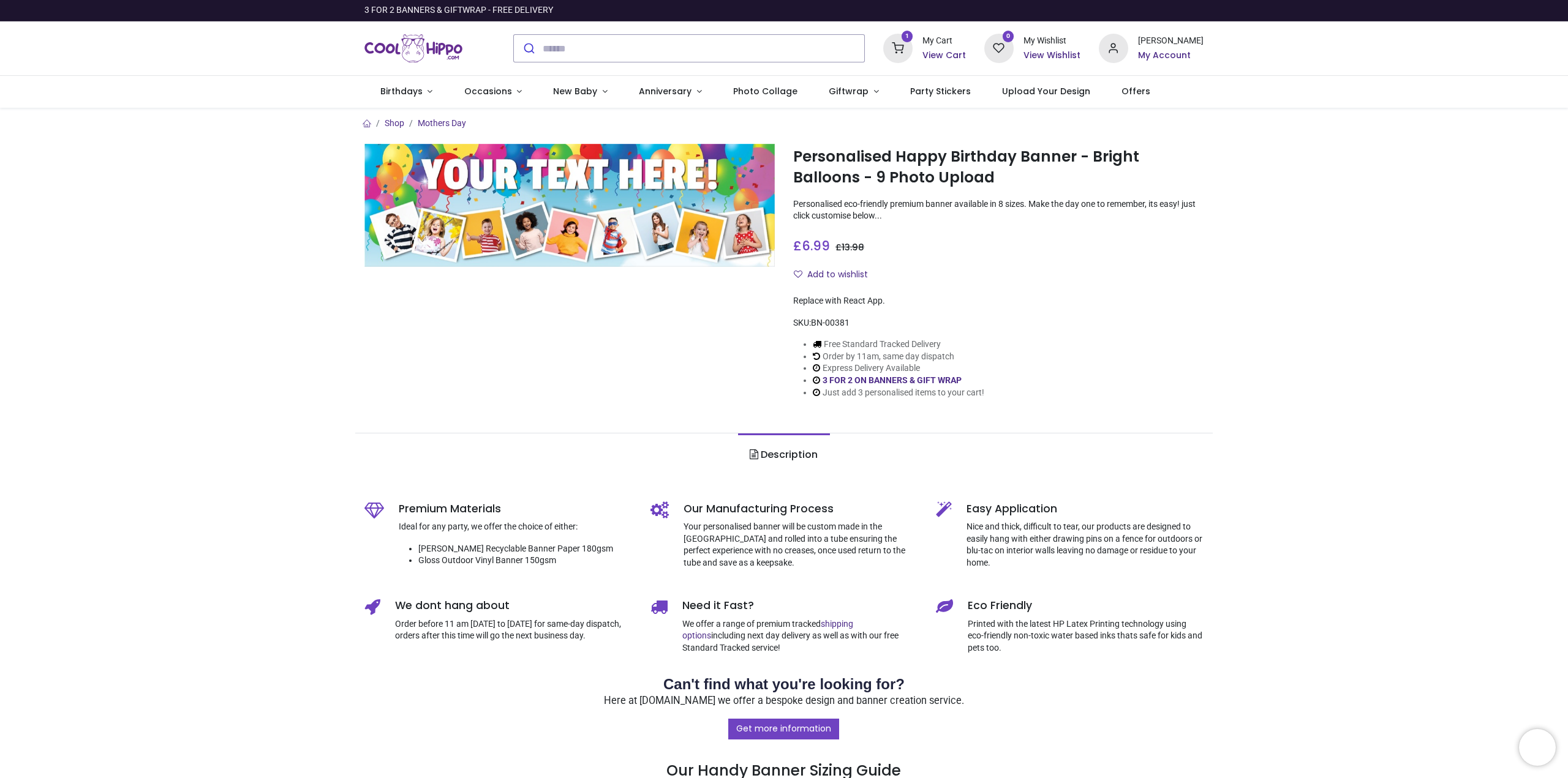
type input "**********"
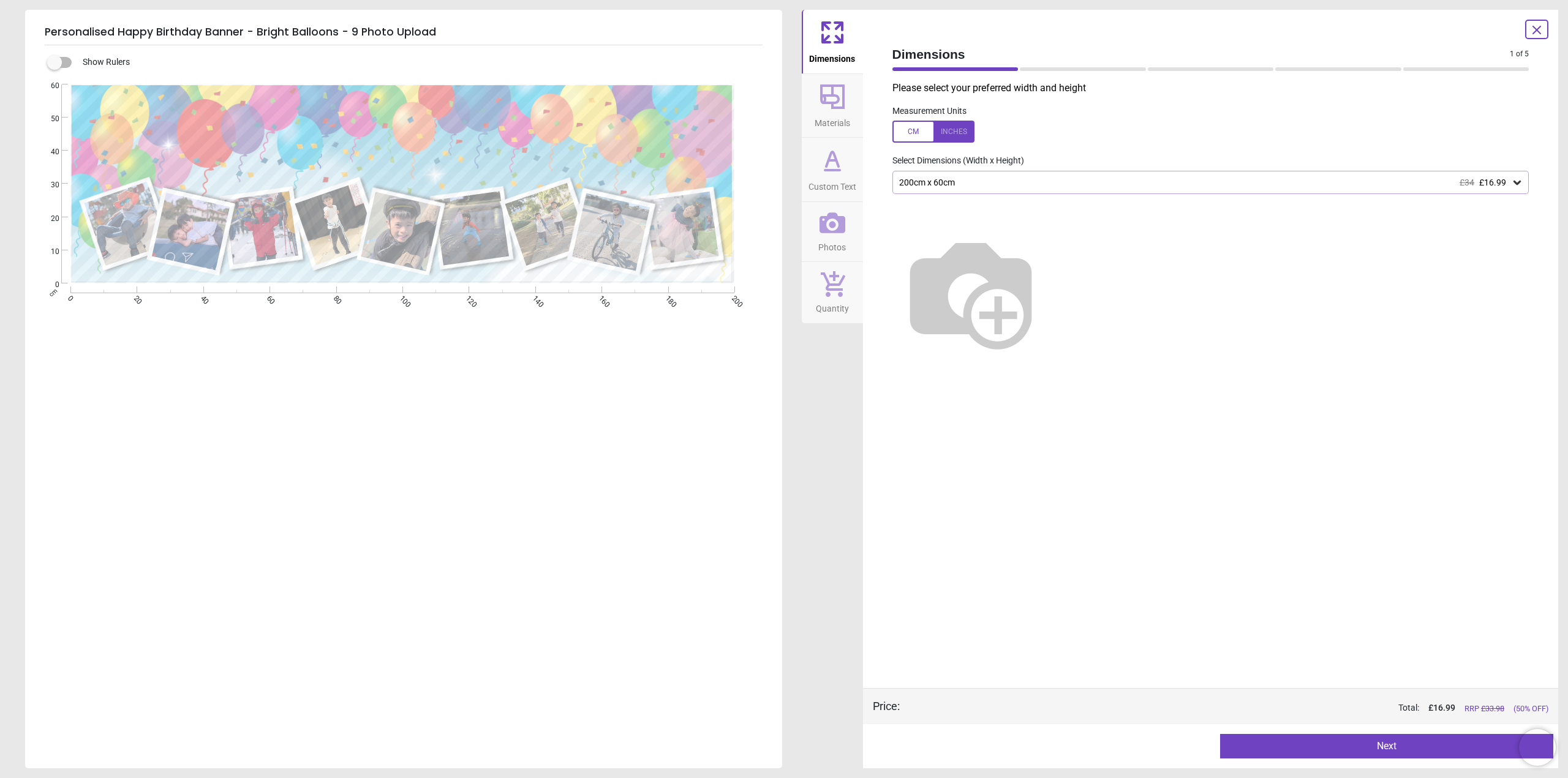
click at [989, 178] on div "200cm x 60cm £34 £16.99" at bounding box center [1205, 183] width 613 height 11
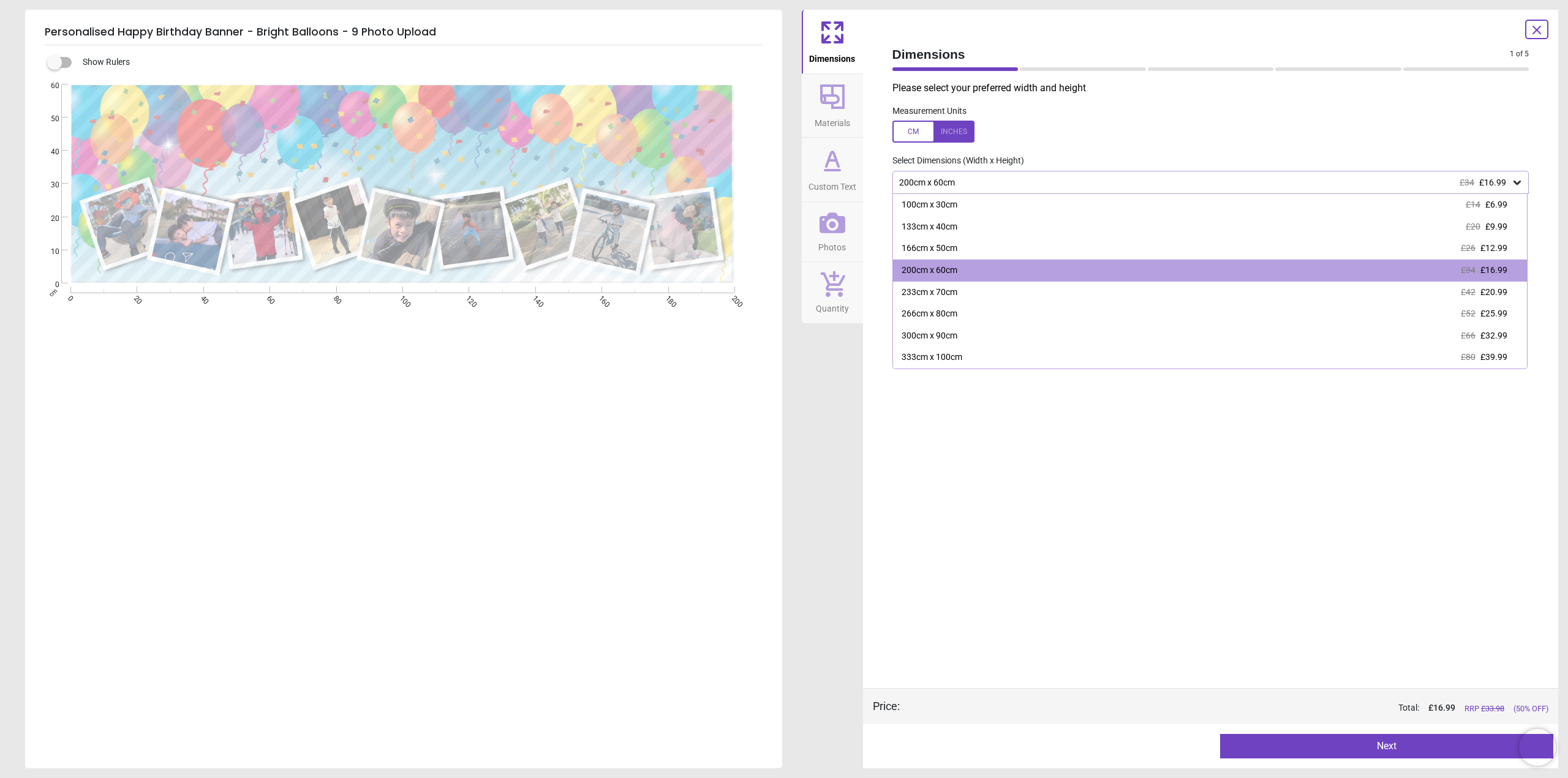
click at [1007, 177] on div "200cm x 60cm £34 £16.99" at bounding box center [1211, 182] width 637 height 23
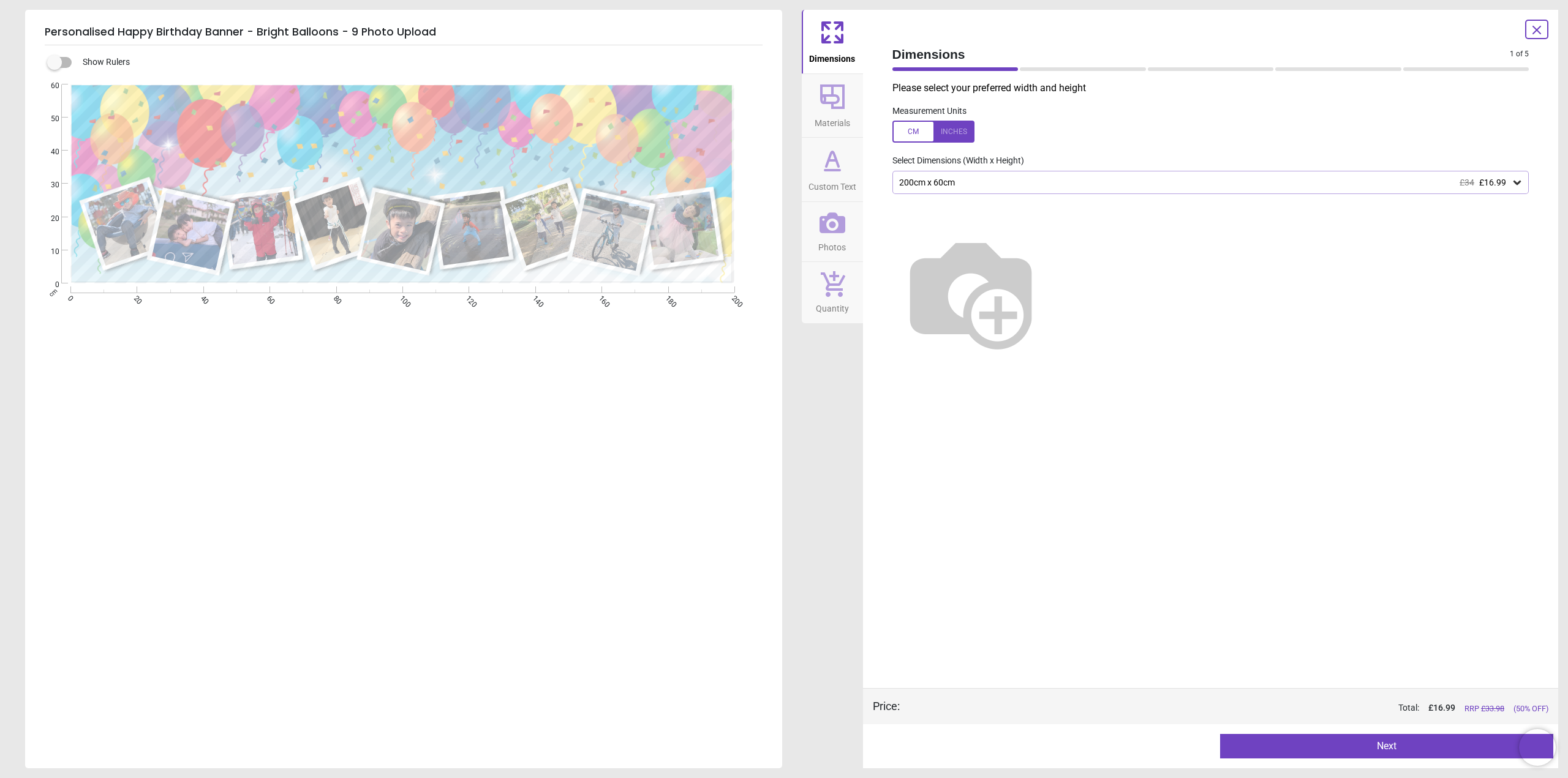
click at [1007, 177] on div "200cm x 60cm £34 £16.99" at bounding box center [1211, 182] width 637 height 23
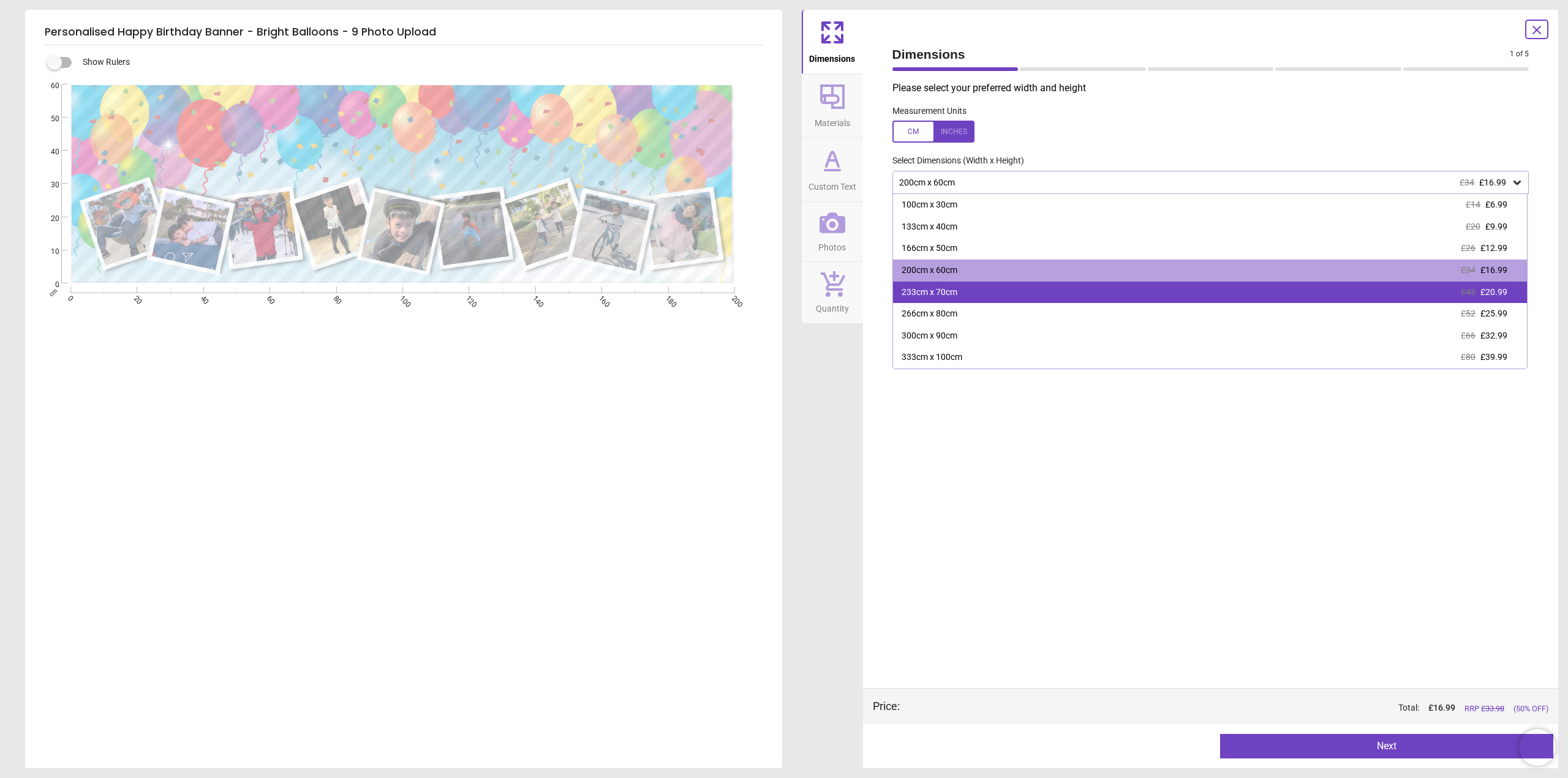
click at [1018, 296] on div "233cm x 70cm £42 £20.99" at bounding box center [1210, 293] width 635 height 22
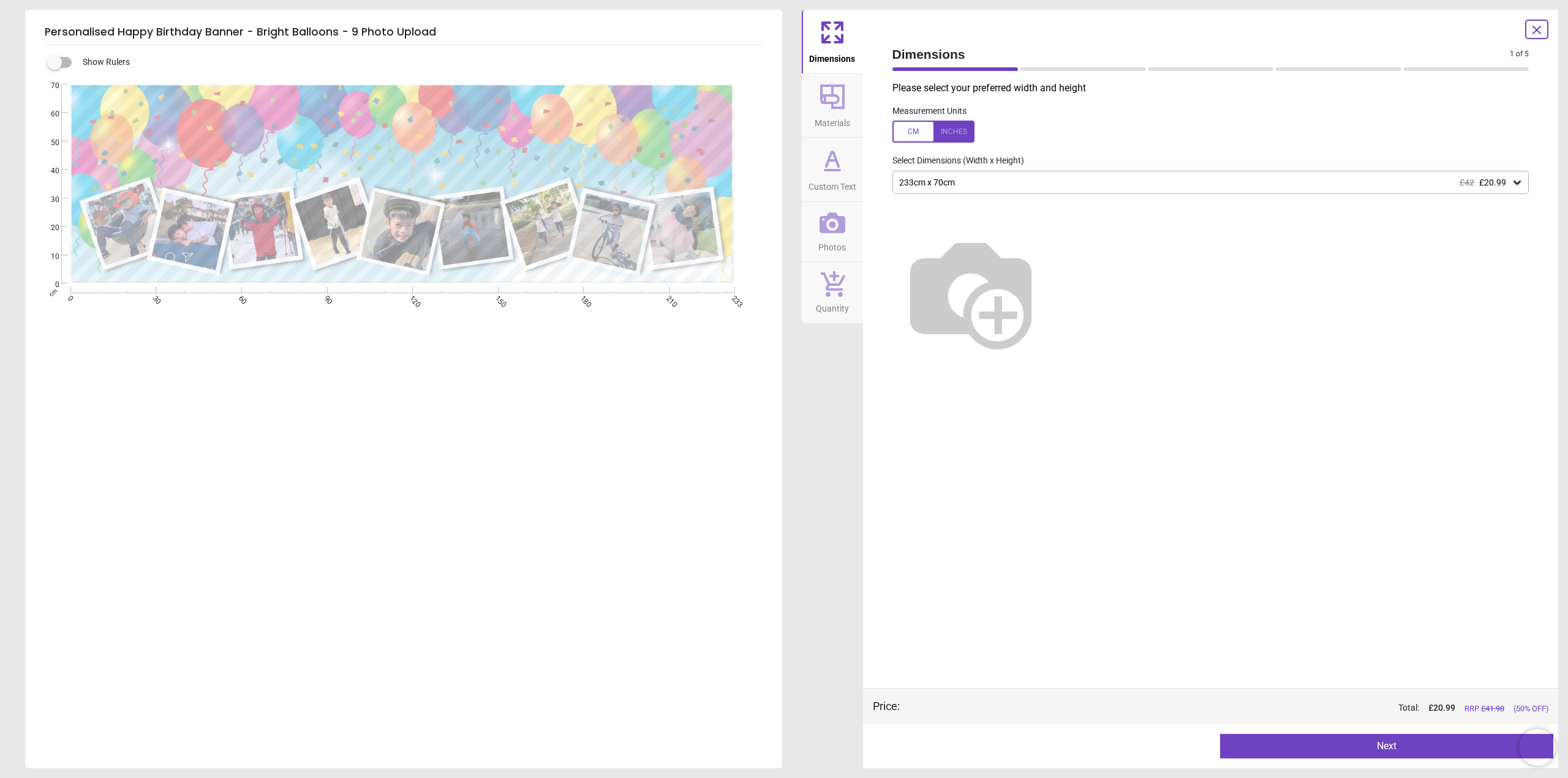
click at [988, 180] on div "233cm x 70cm £42 £20.99" at bounding box center [1205, 183] width 613 height 11
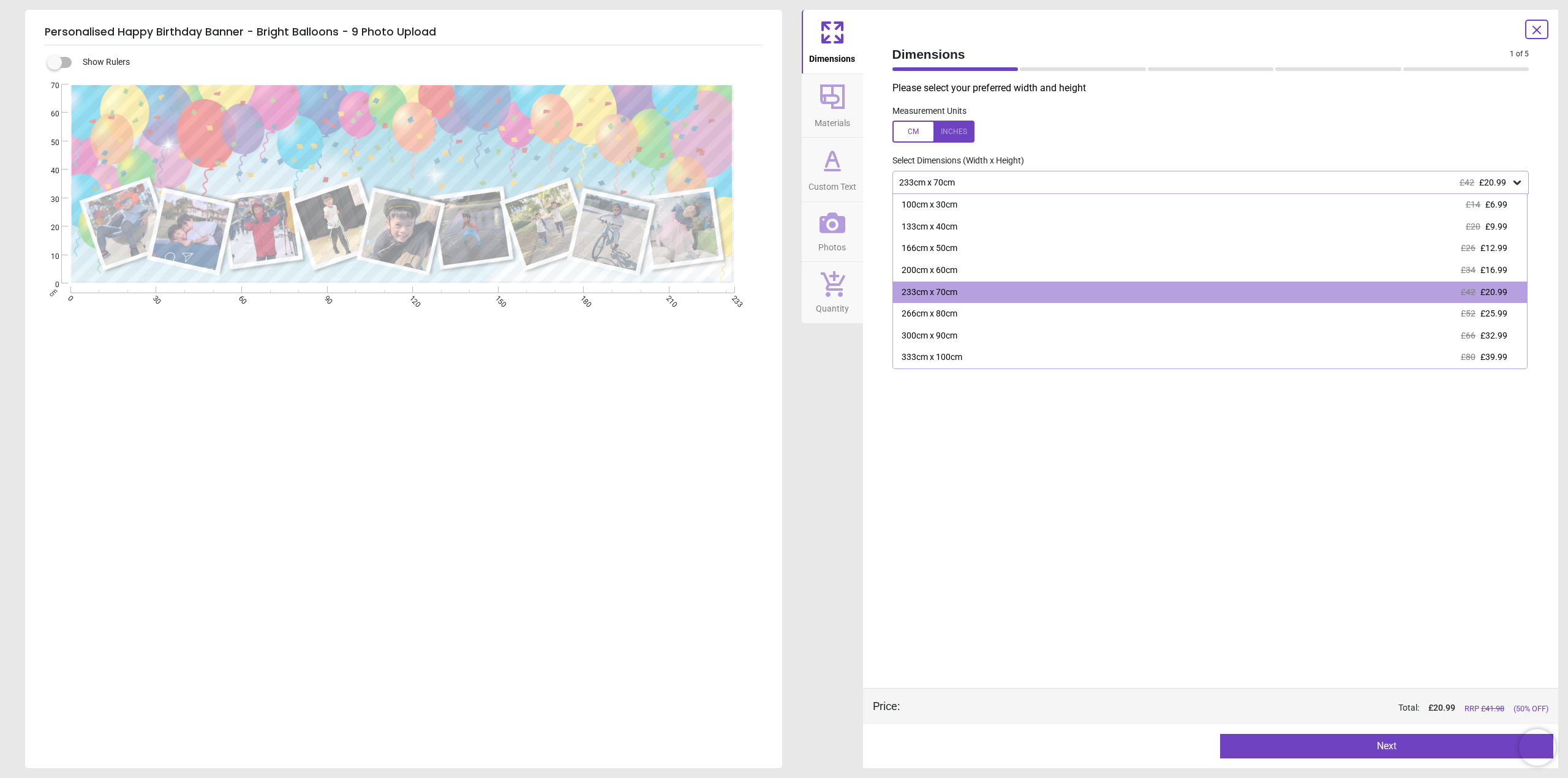
click at [988, 180] on div "233cm x 70cm £42 £20.99" at bounding box center [1205, 183] width 613 height 11
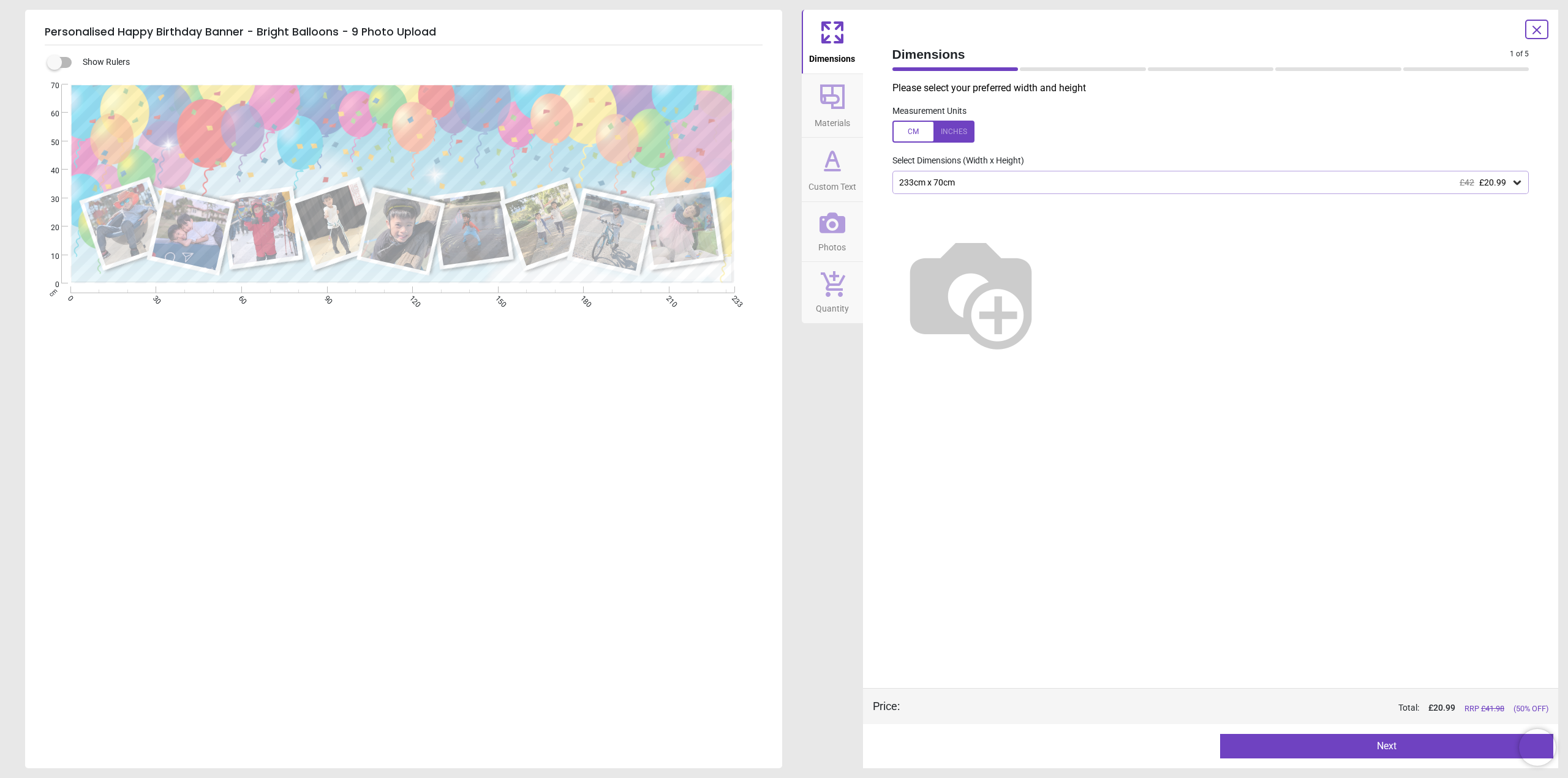
click at [776, 429] on div "**********" at bounding box center [402, 473] width 754 height 778
click at [943, 180] on div "233cm x 70cm £42 £20.99" at bounding box center [1205, 183] width 613 height 11
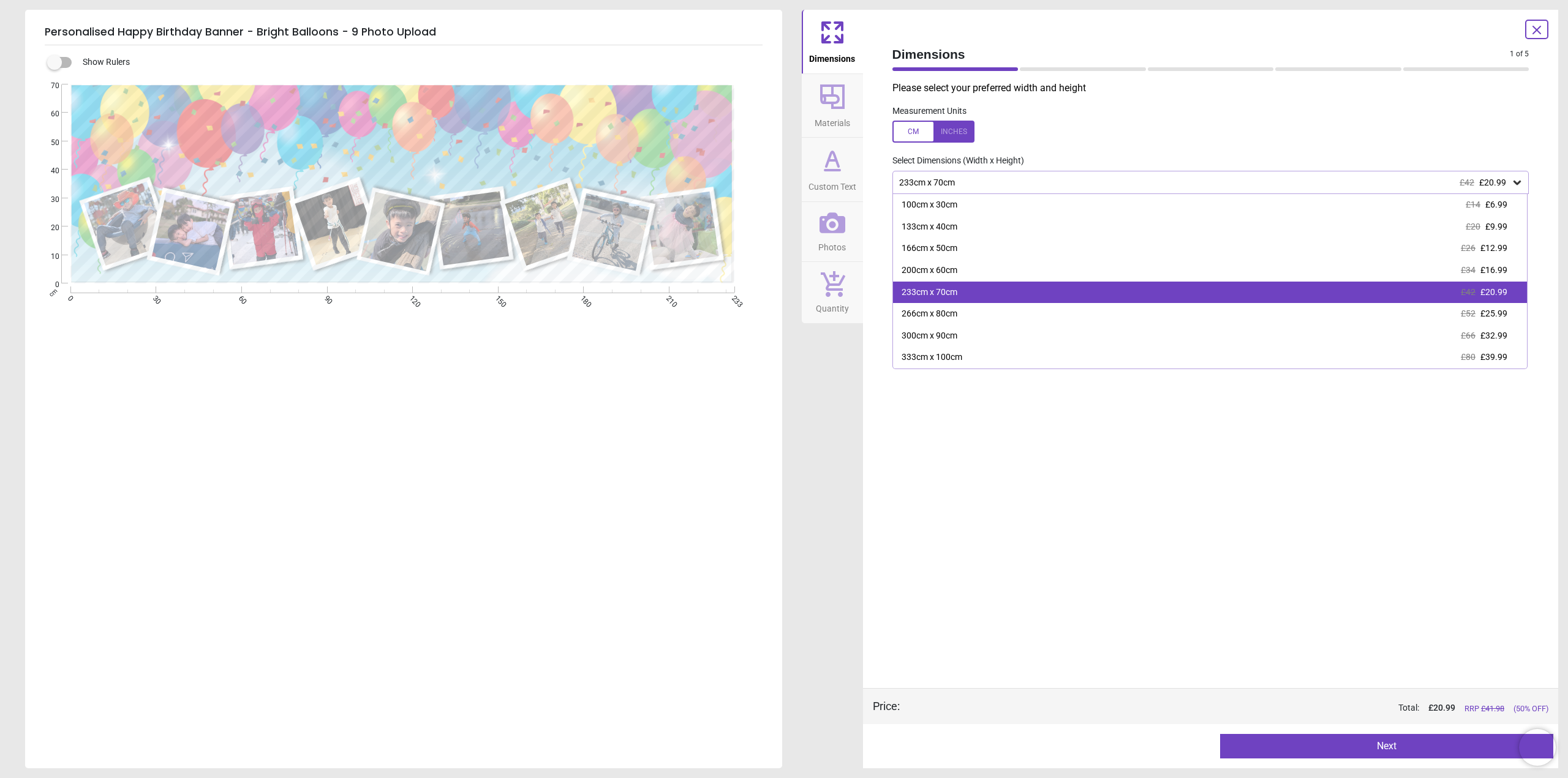
click at [997, 298] on div "233cm x 70cm £42 £20.99" at bounding box center [1210, 293] width 635 height 22
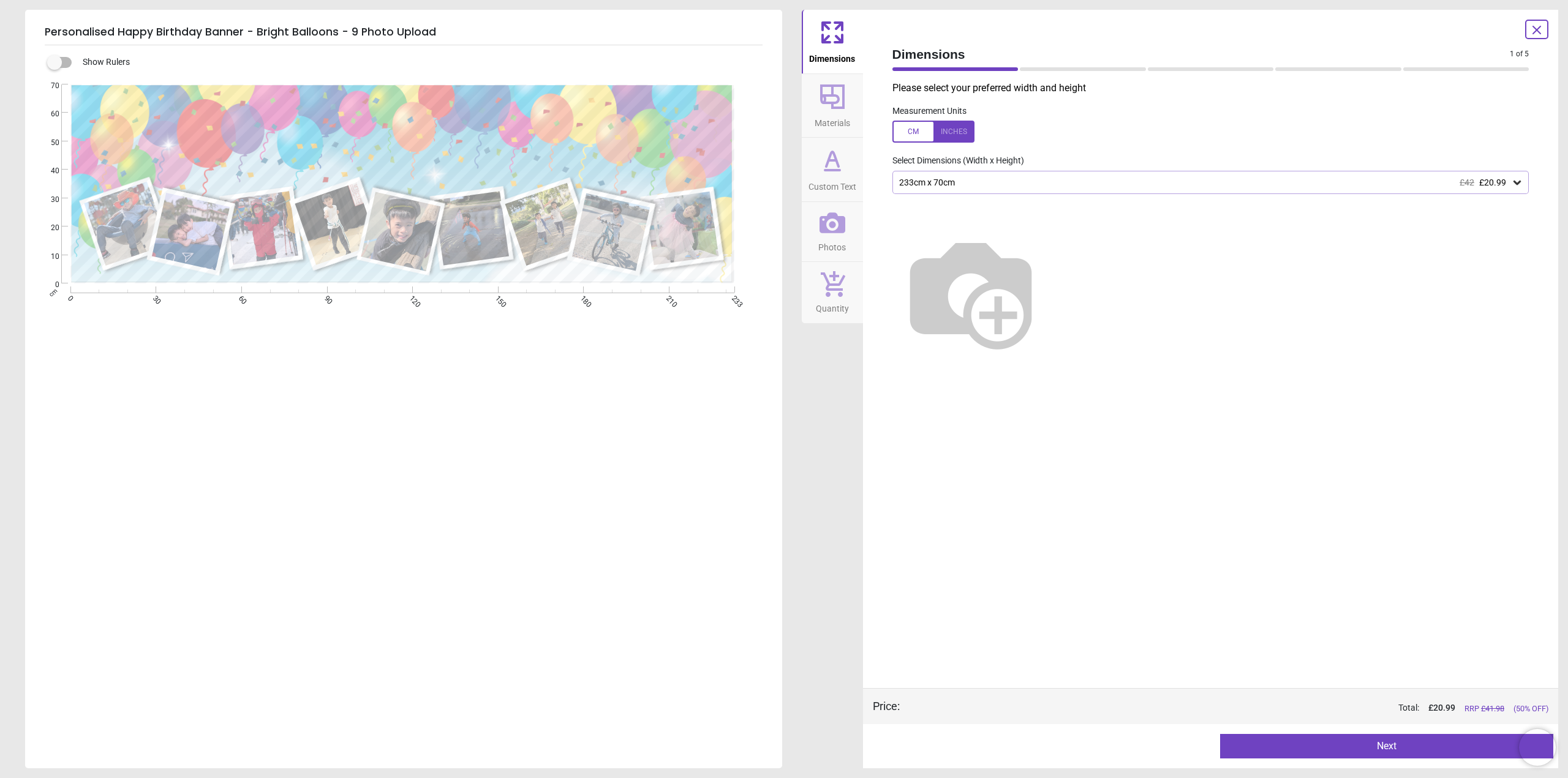
click at [1322, 740] on button "Next" at bounding box center [1386, 746] width 333 height 25
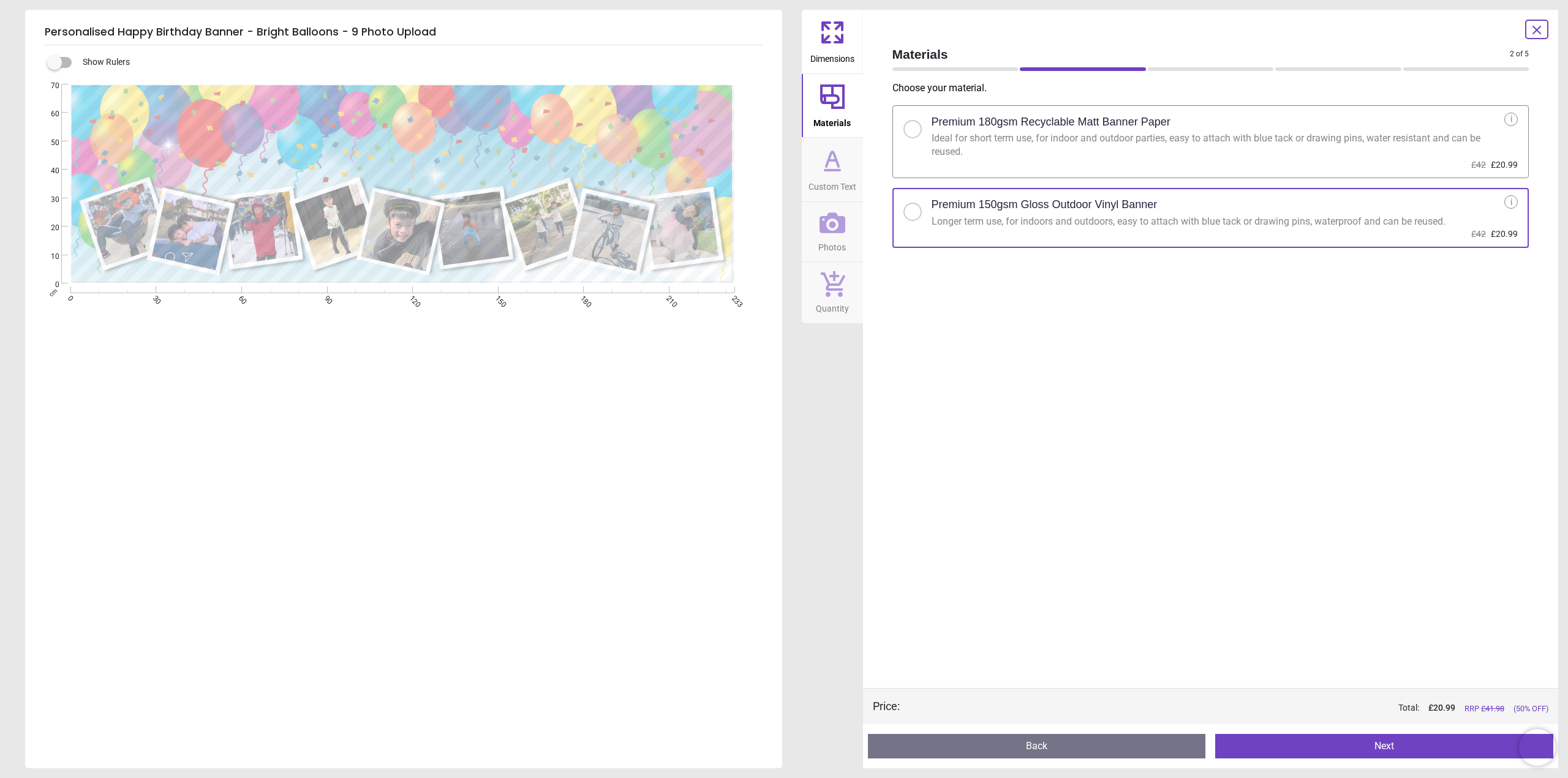
click at [1451, 750] on button "Next" at bounding box center [1385, 746] width 338 height 25
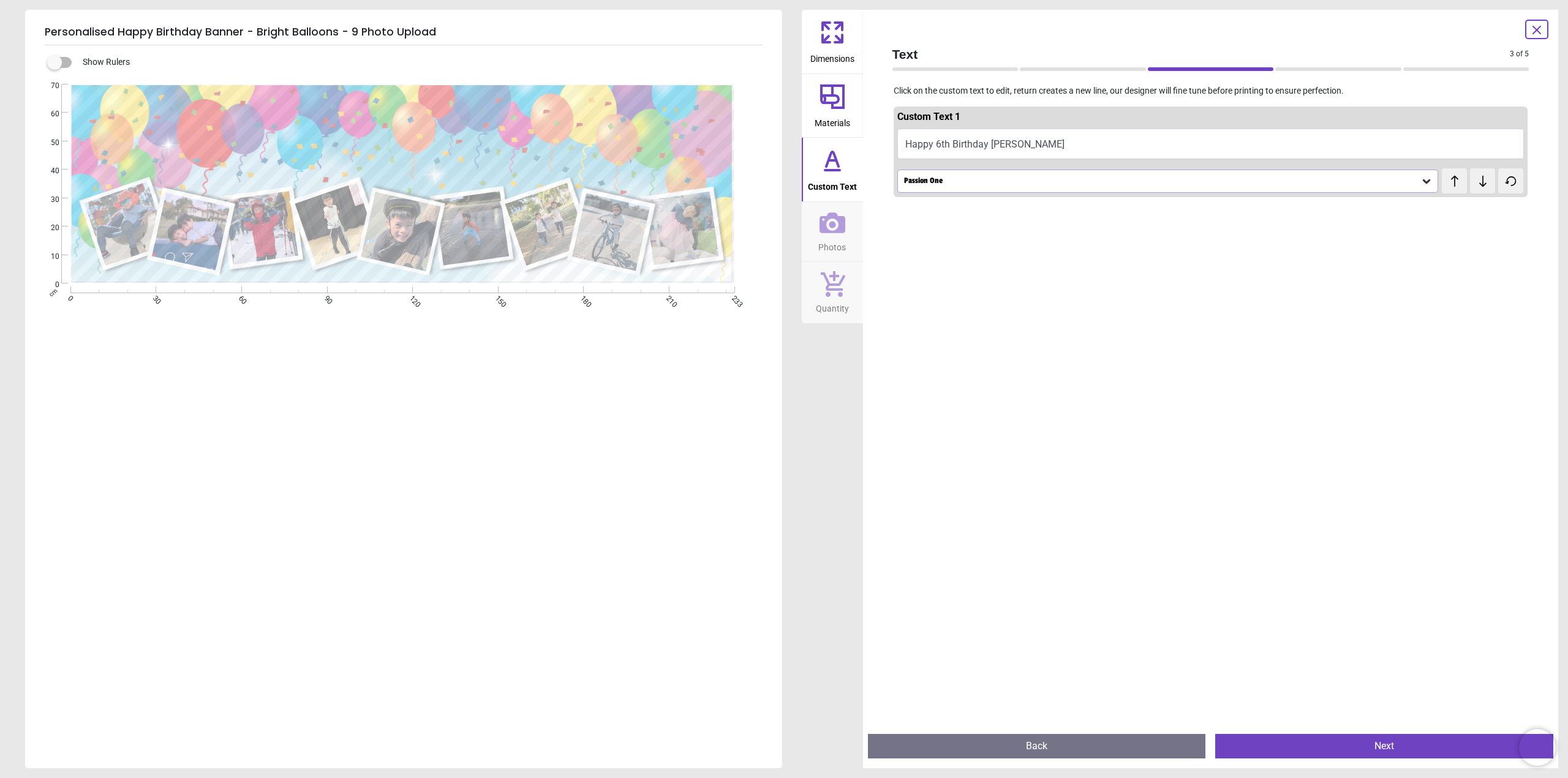
click at [1353, 744] on button "Next" at bounding box center [1385, 746] width 338 height 25
